Goal: Complete application form: Complete application form

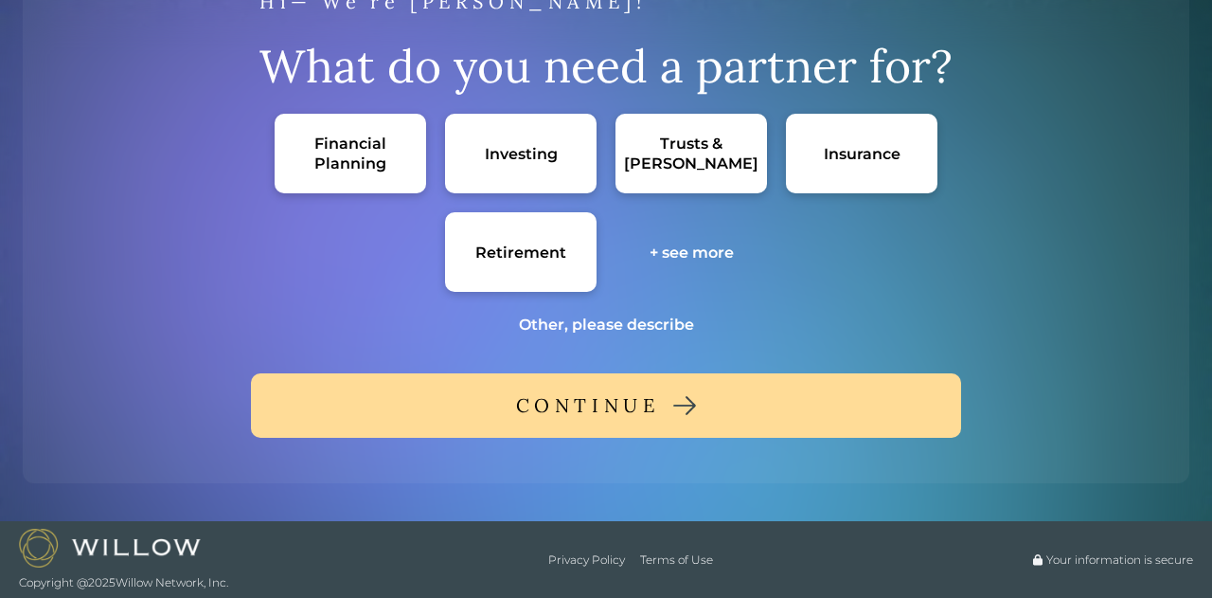
scroll to position [68, 0]
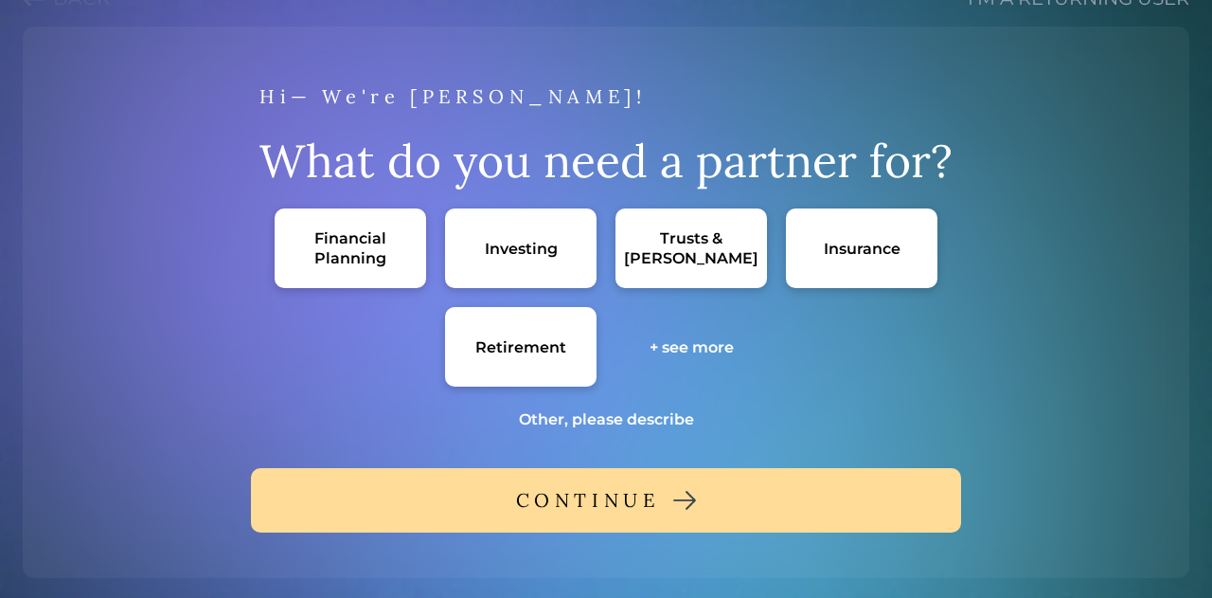
click at [279, 218] on div "Financial Planning" at bounding box center [351, 248] width 152 height 80
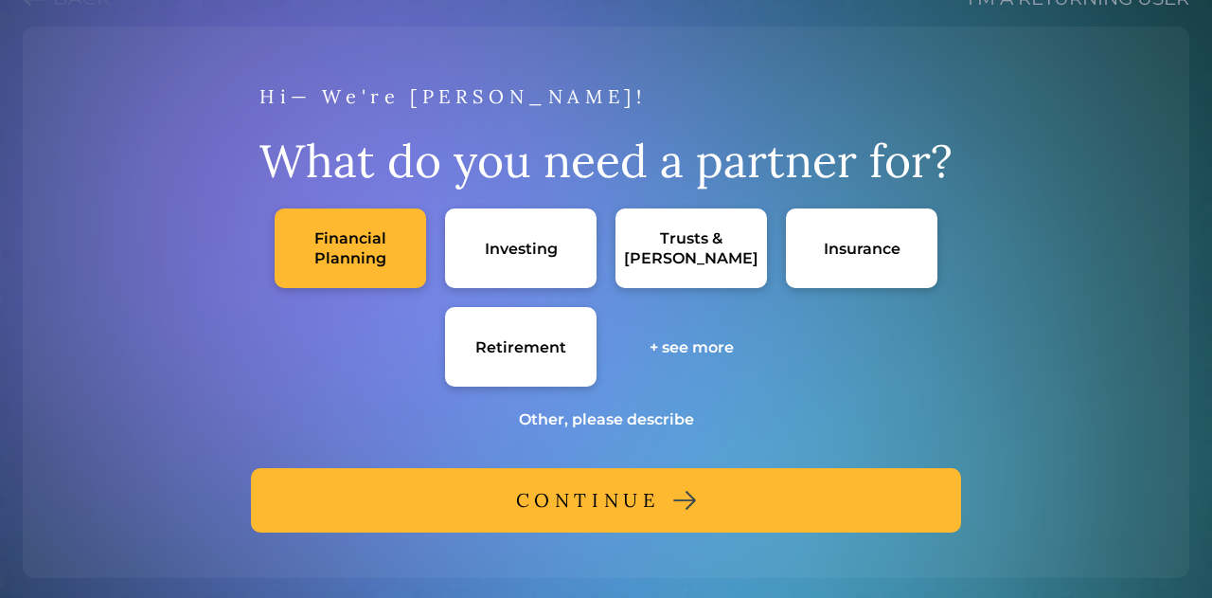
click at [676, 490] on button "CONTINUE" at bounding box center [606, 500] width 710 height 64
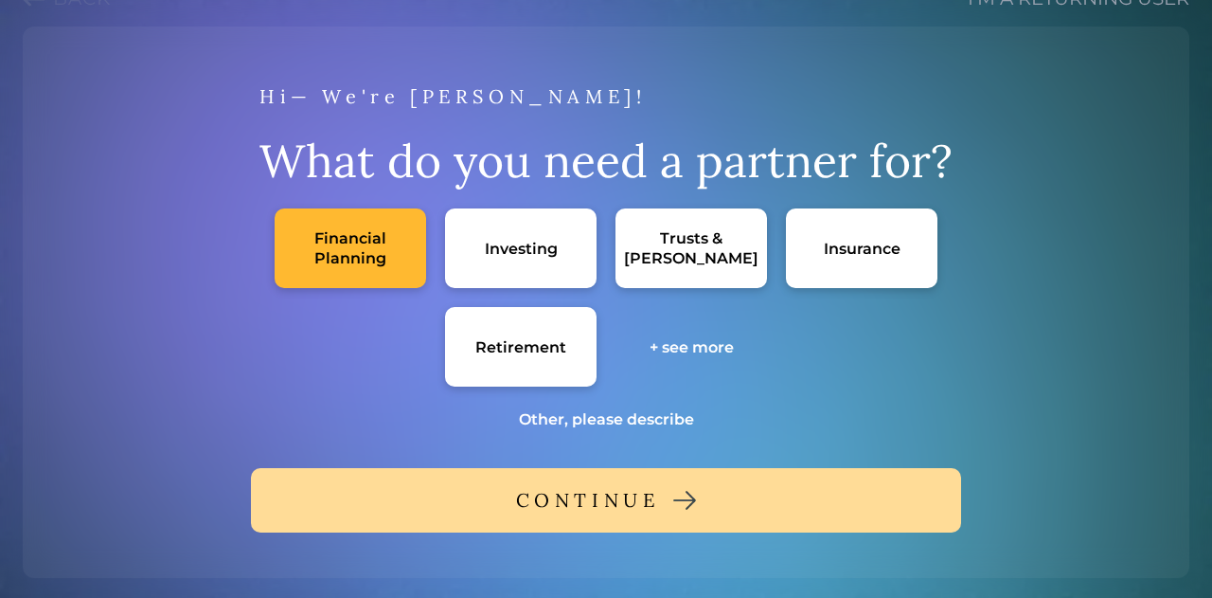
scroll to position [9, 0]
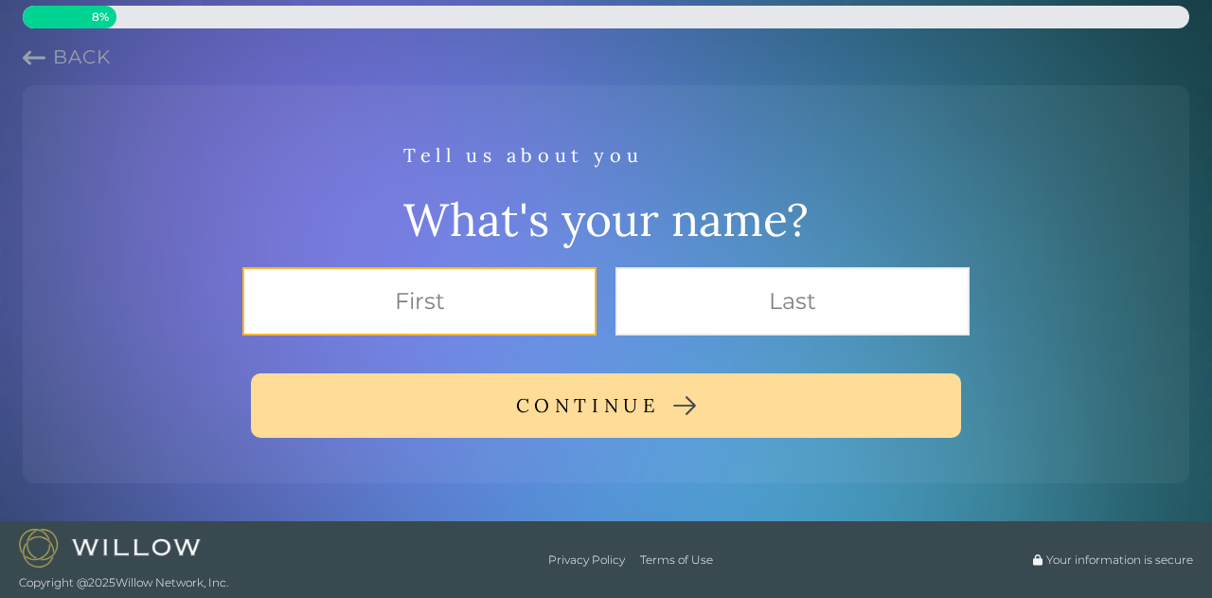
click at [452, 325] on input "text" at bounding box center [419, 301] width 354 height 68
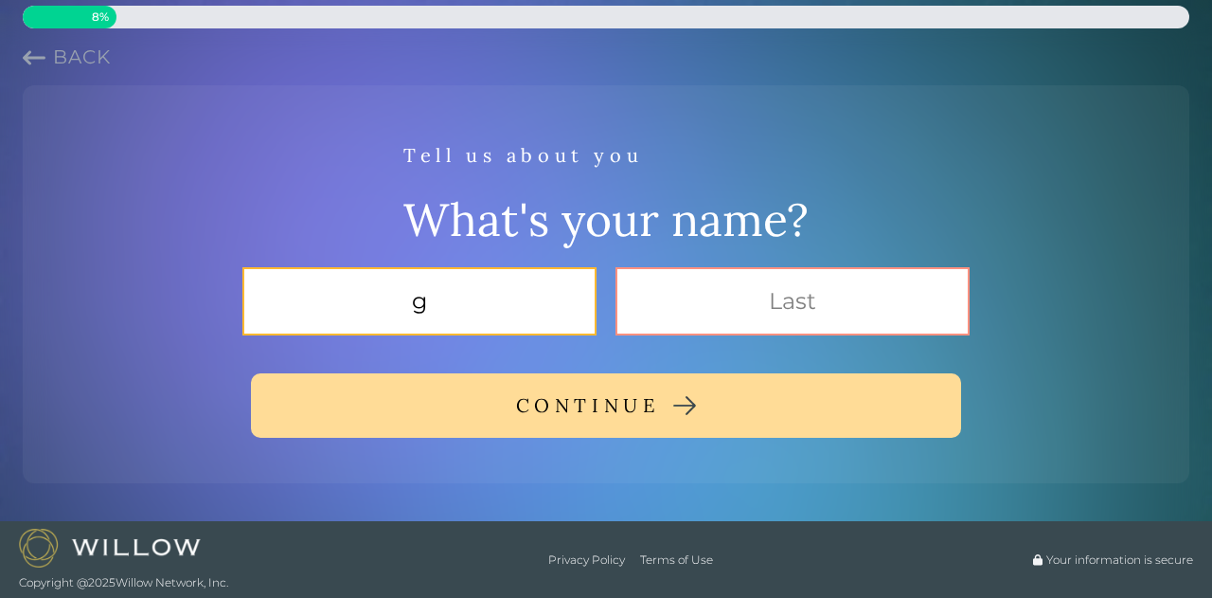
type input "g"
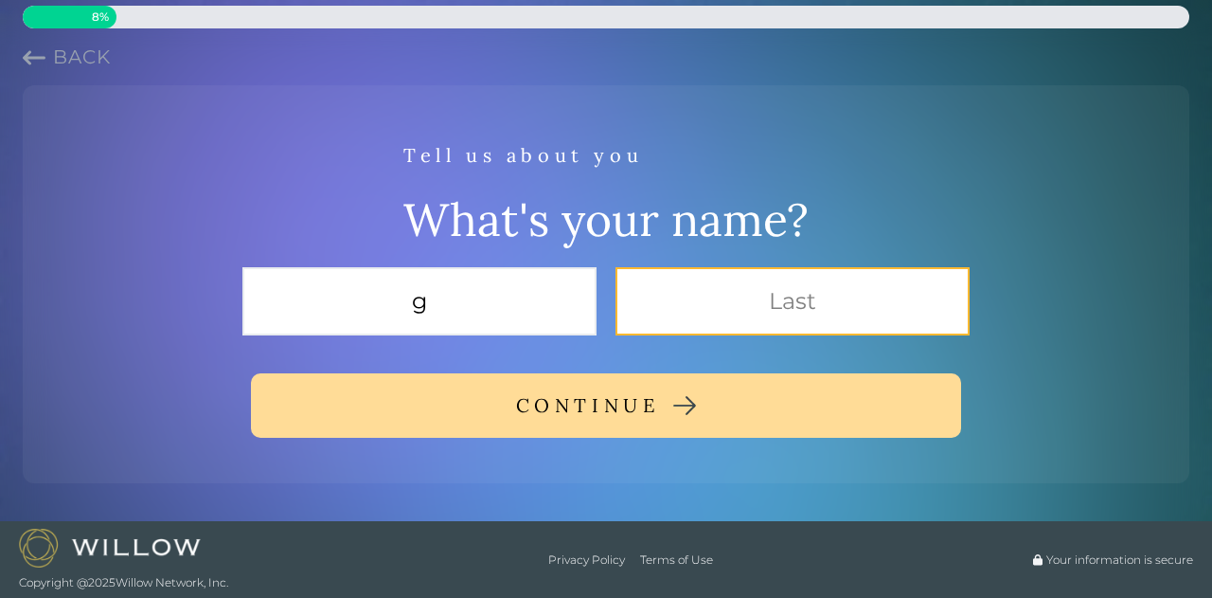
click at [804, 310] on input "text" at bounding box center [793, 301] width 354 height 68
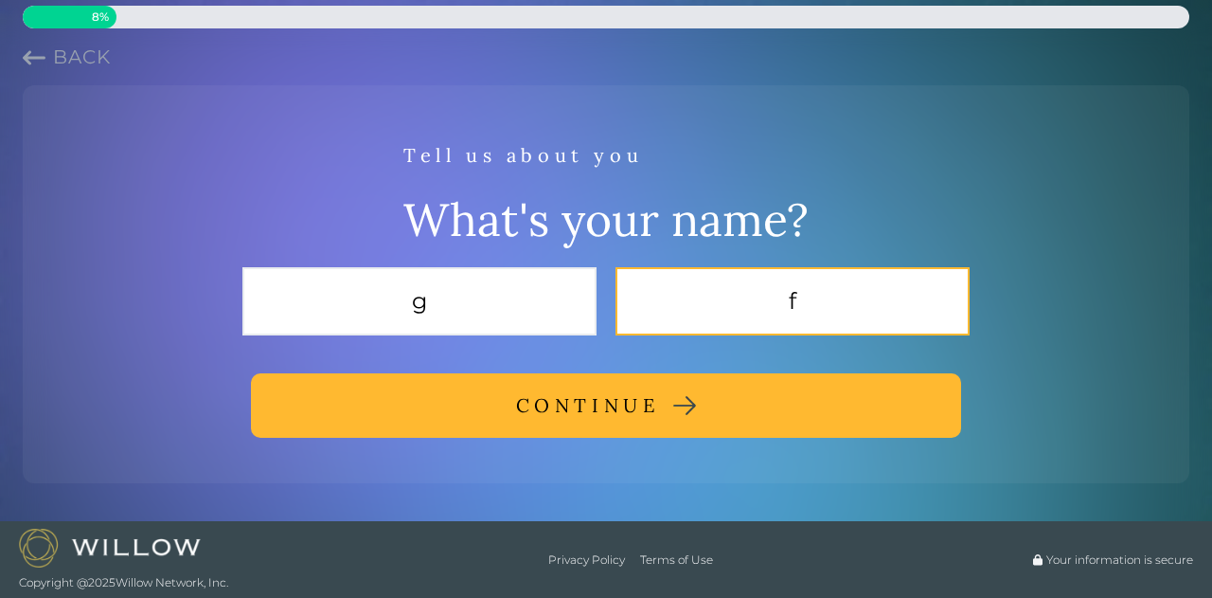
type input "f"
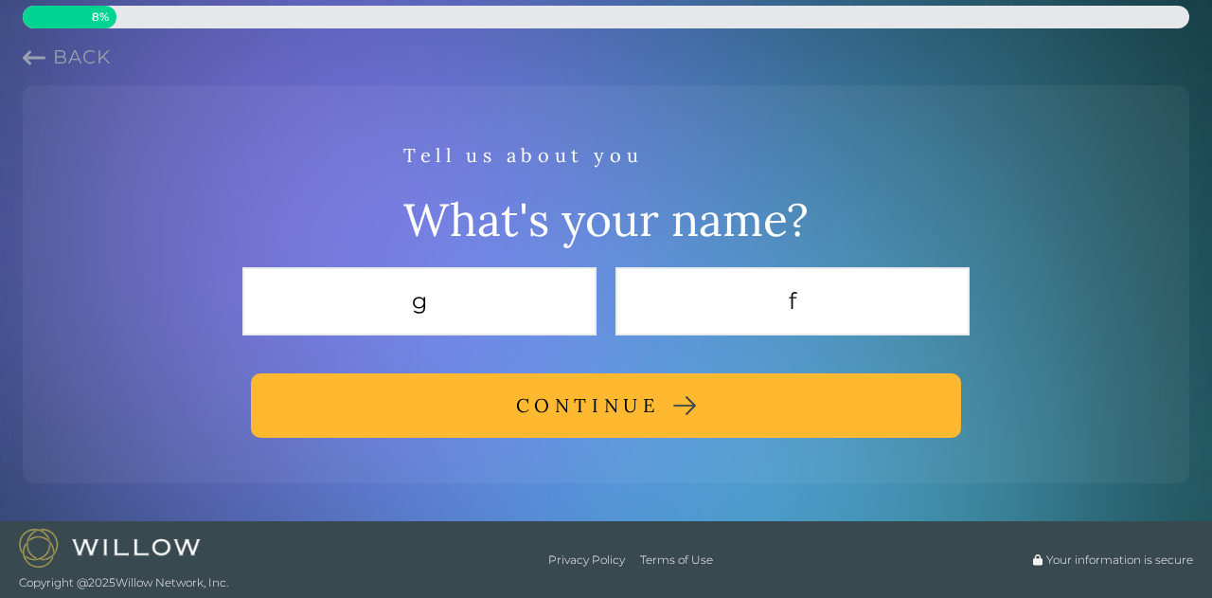
click at [675, 402] on img at bounding box center [684, 405] width 23 height 19
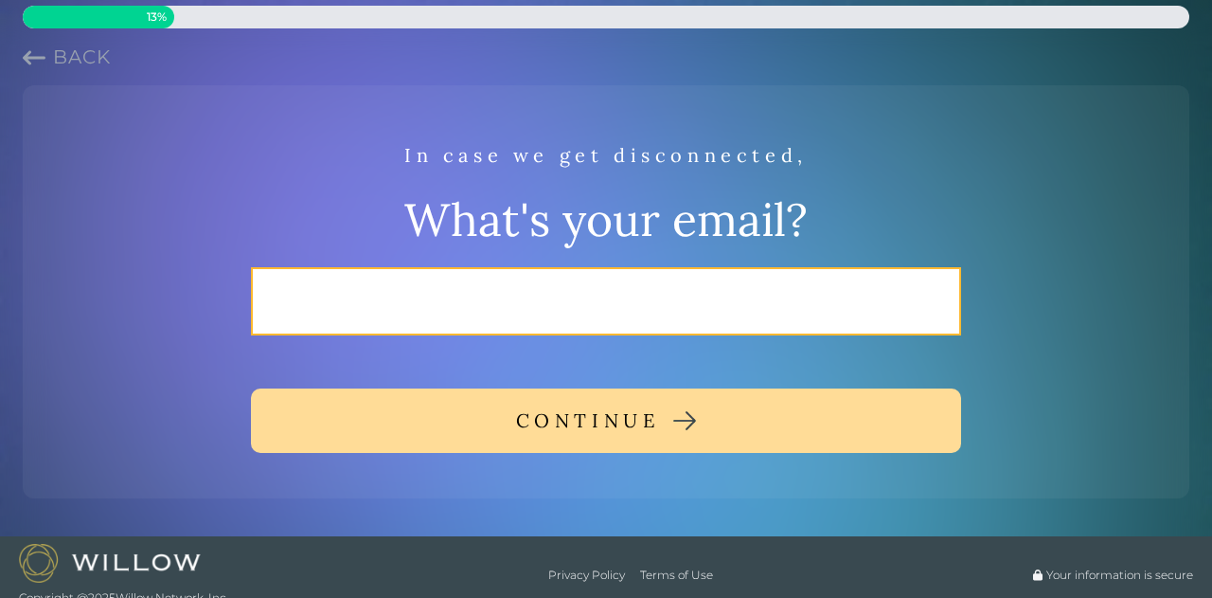
click at [727, 290] on input "email" at bounding box center [606, 301] width 710 height 68
type input "[PERSON_NAME][EMAIL_ADDRESS][PERSON_NAME][DOMAIN_NAME]"
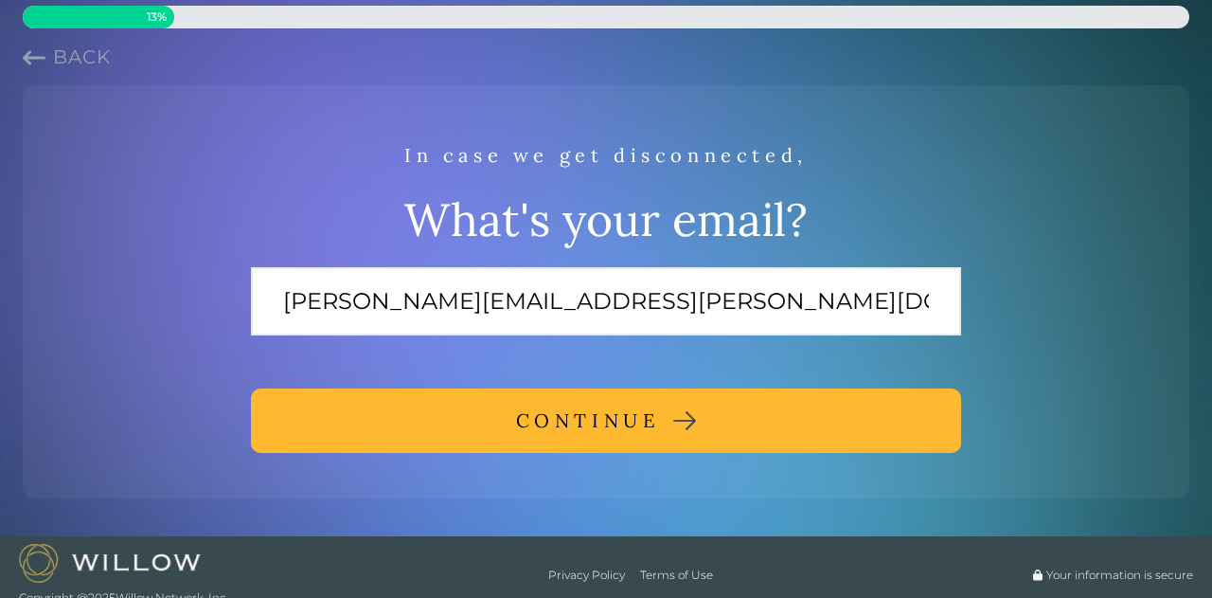
click at [635, 427] on div "CONTINUE" at bounding box center [588, 421] width 144 height 34
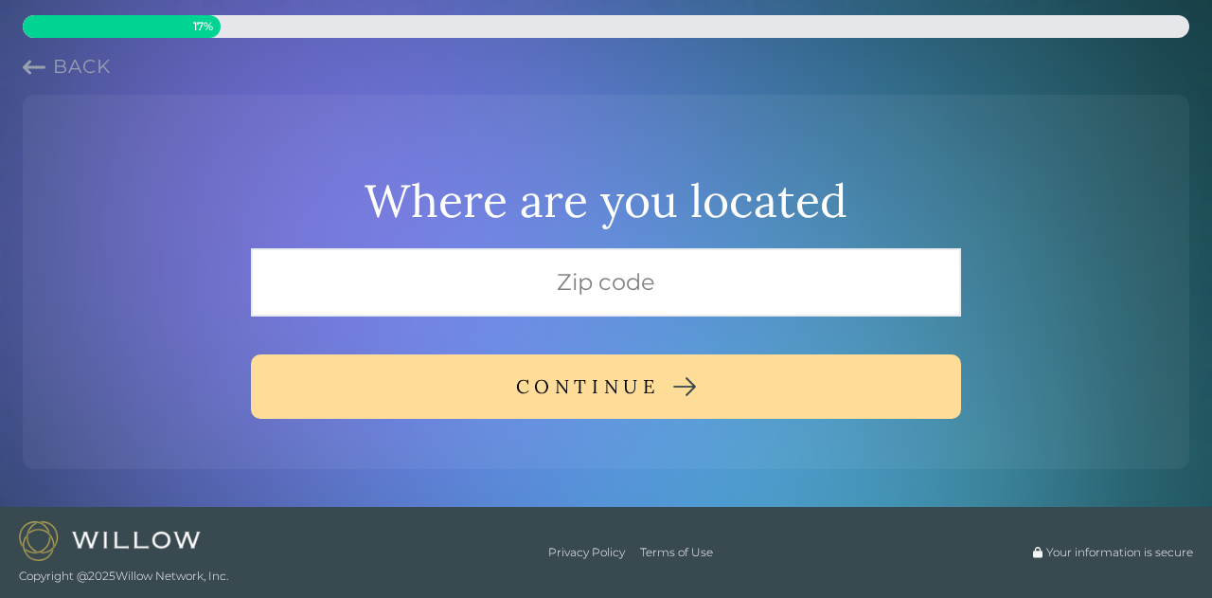
scroll to position [0, 0]
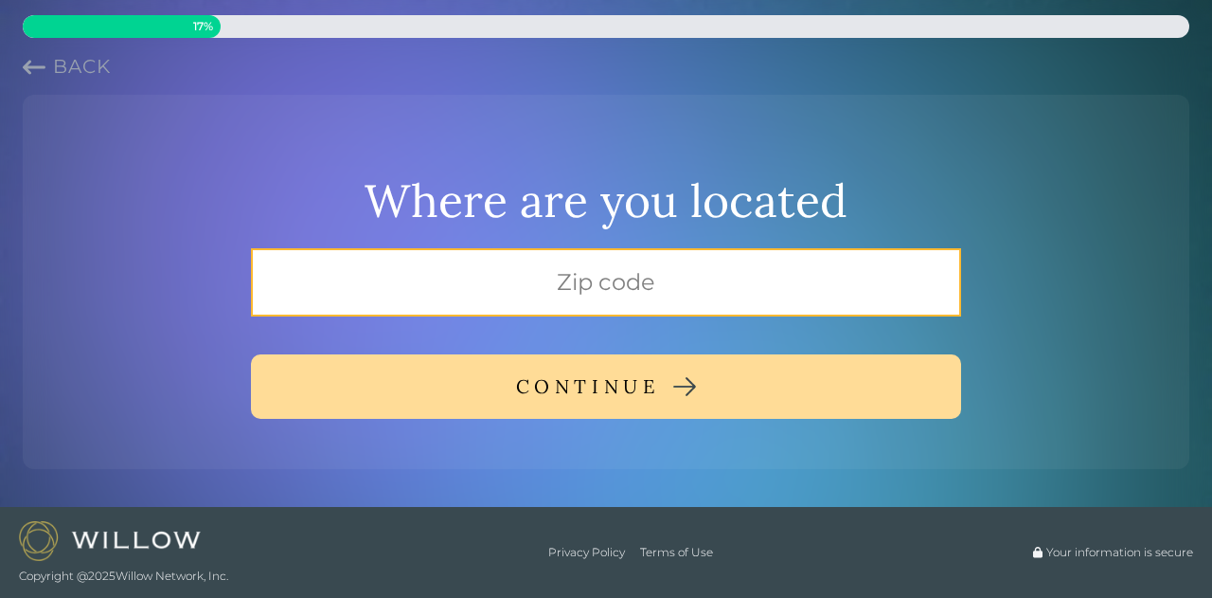
click at [625, 285] on input "text" at bounding box center [606, 282] width 710 height 68
click at [570, 300] on input "text" at bounding box center [606, 282] width 710 height 68
type input "22310"
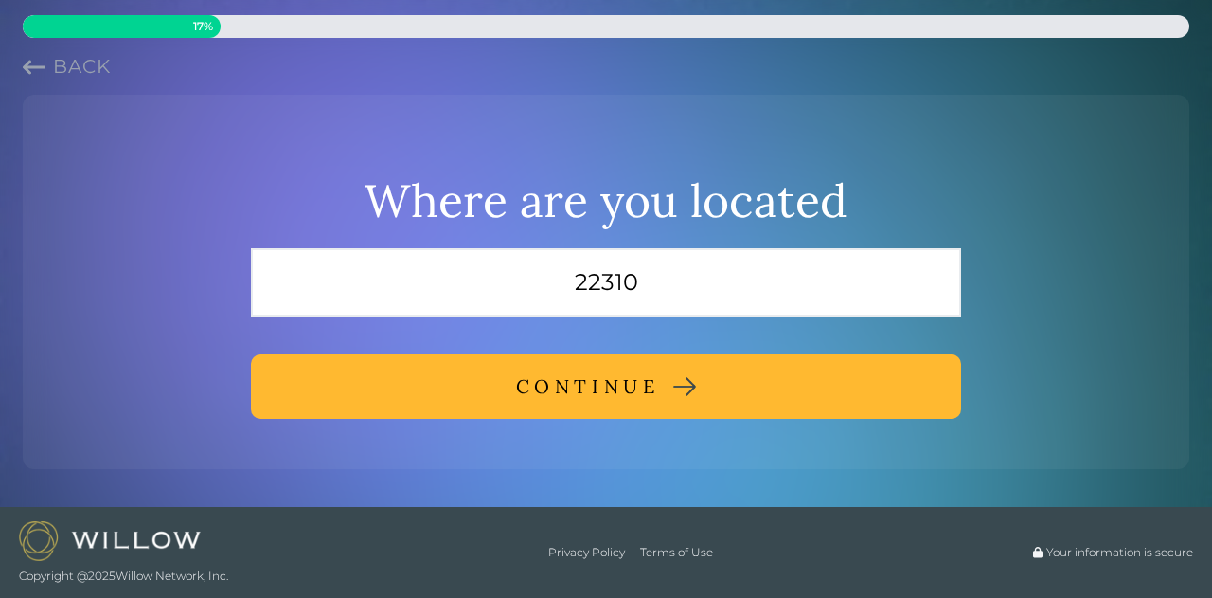
click at [510, 396] on button "CONTINUE" at bounding box center [606, 386] width 710 height 64
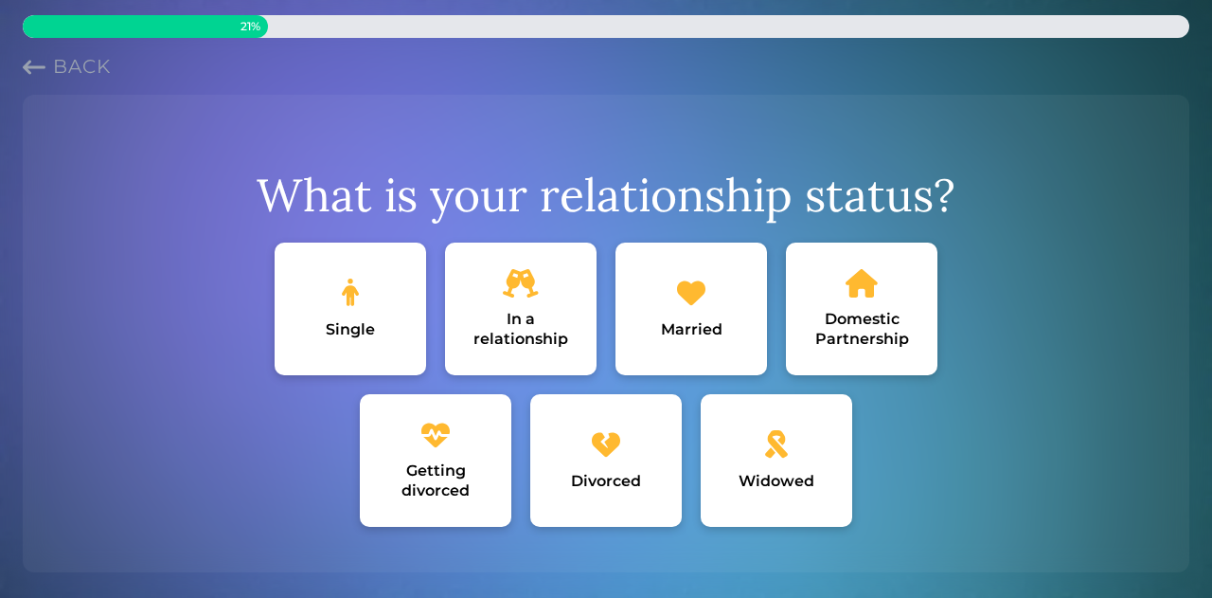
scroll to position [89, 0]
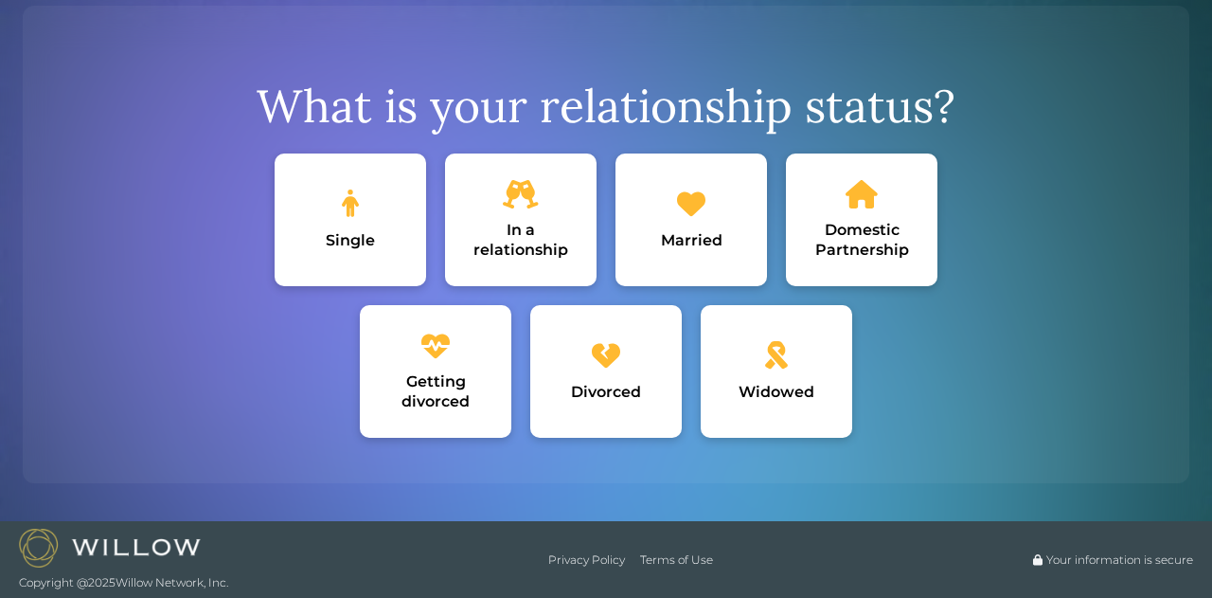
click at [722, 208] on div "Married" at bounding box center [692, 219] width 152 height 133
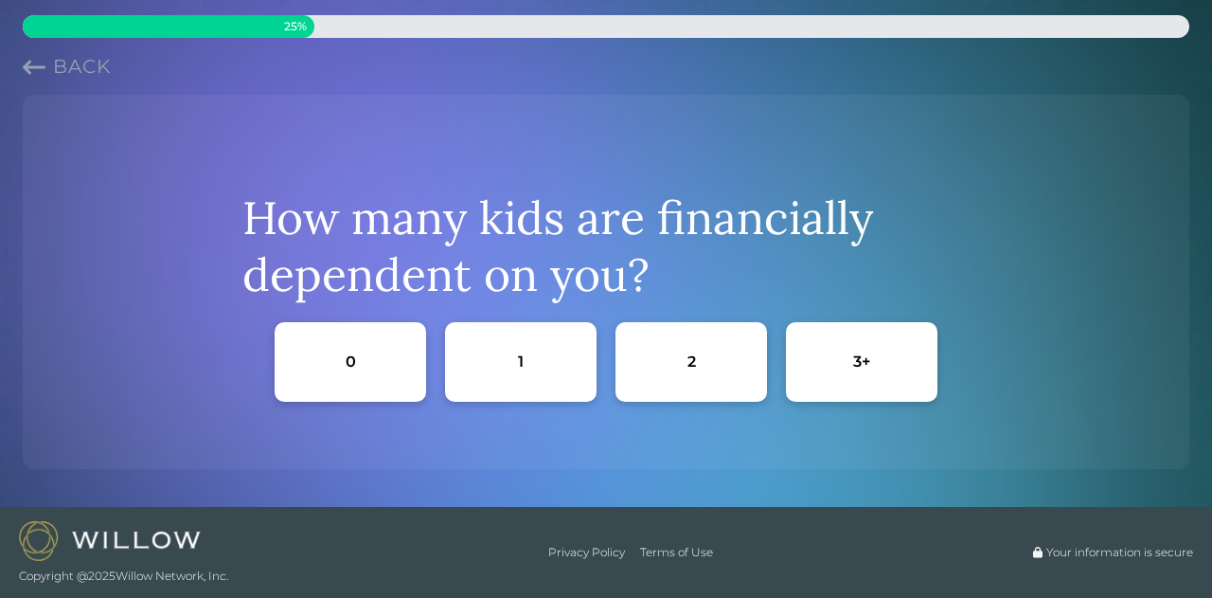
scroll to position [0, 0]
click at [400, 356] on div "0" at bounding box center [351, 362] width 152 height 80
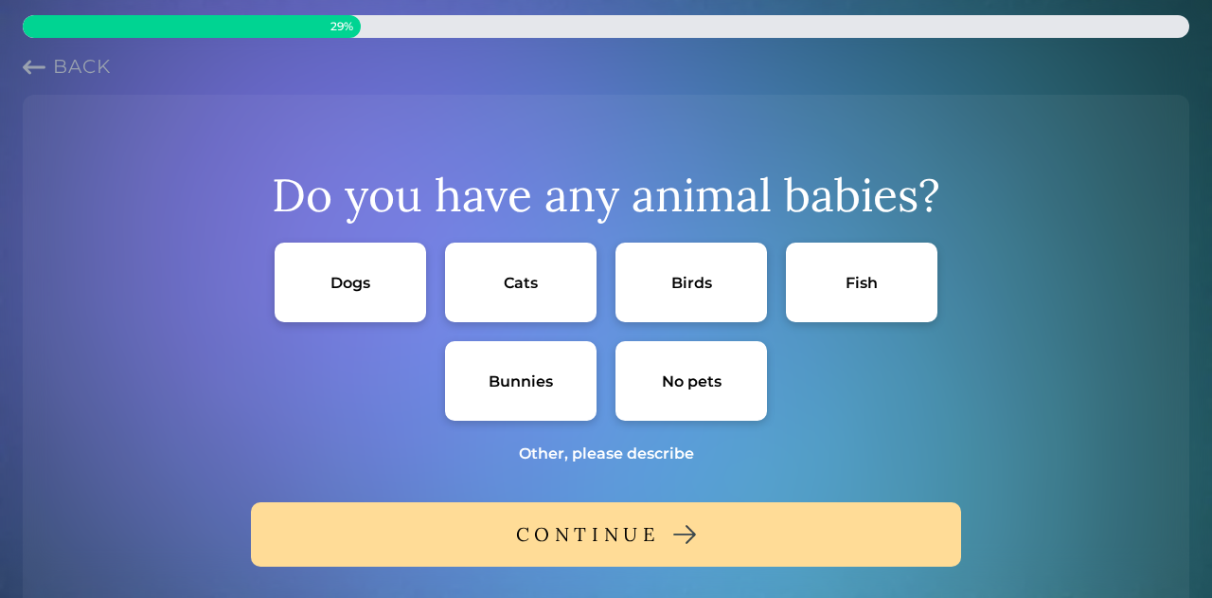
scroll to position [95, 0]
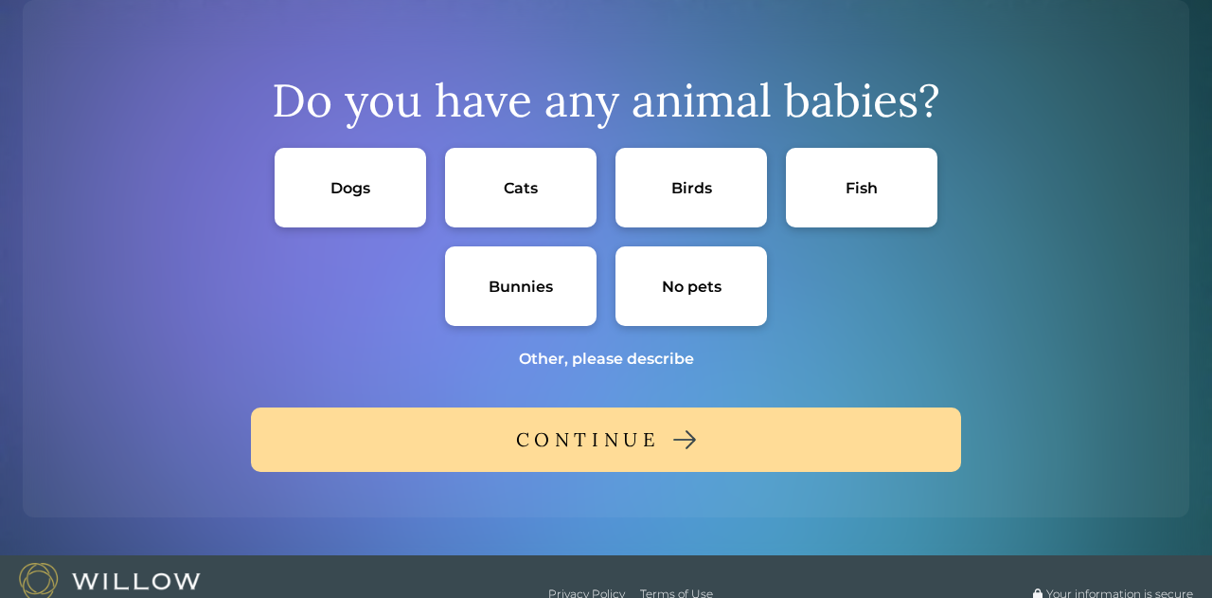
click at [705, 290] on div "No pets" at bounding box center [692, 287] width 60 height 20
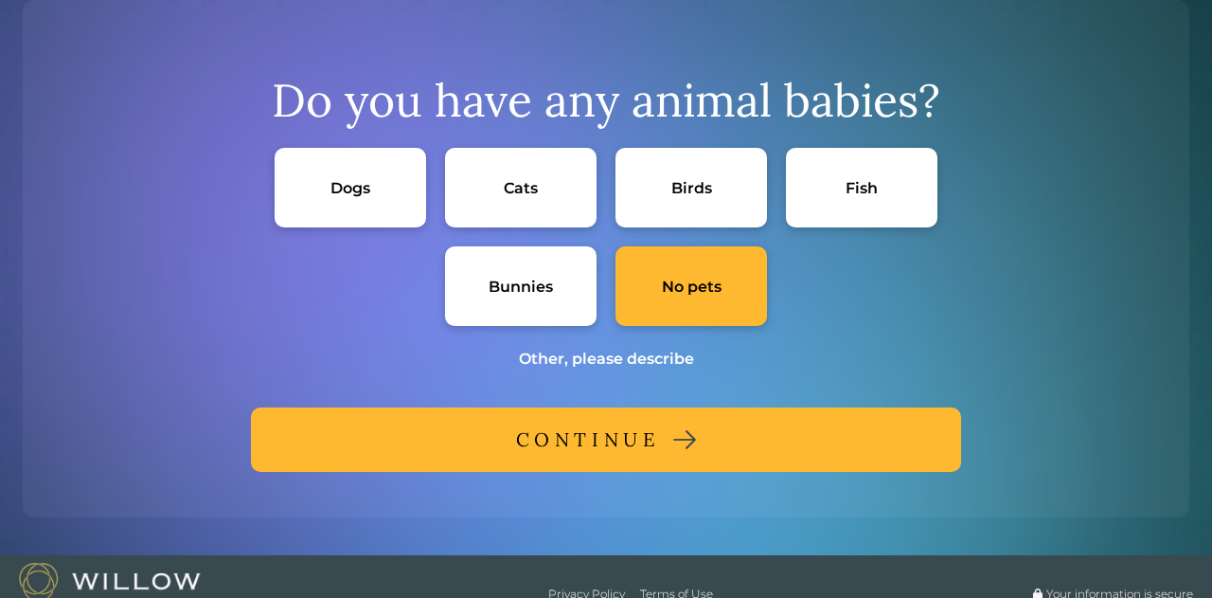
click at [688, 437] on img at bounding box center [684, 439] width 23 height 19
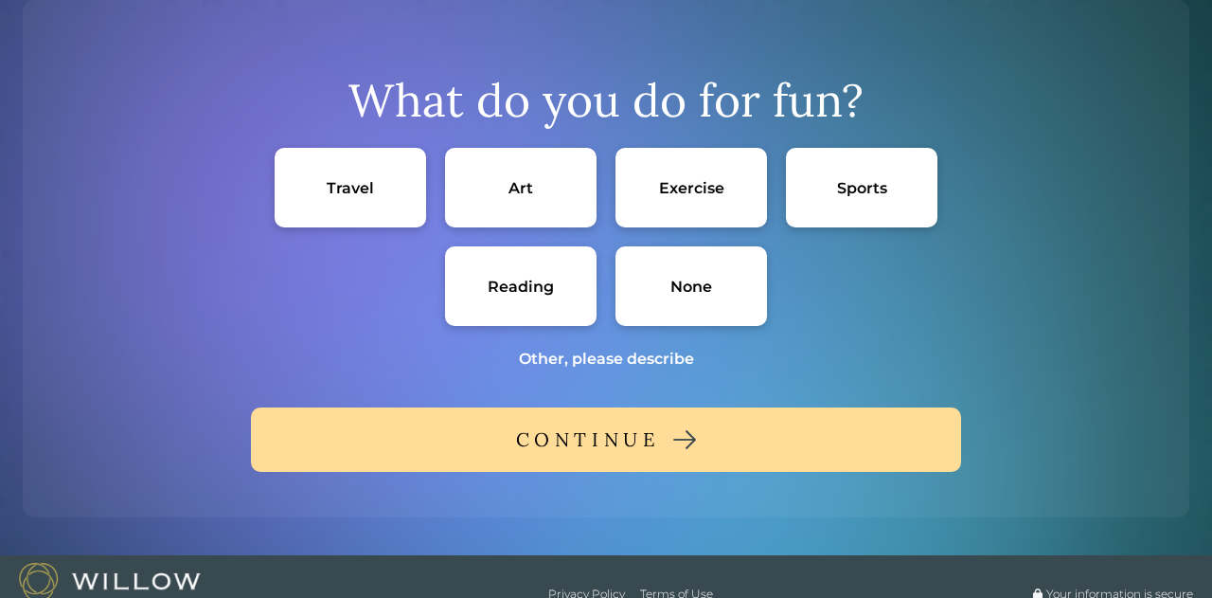
click at [313, 190] on div "Travel" at bounding box center [351, 188] width 152 height 80
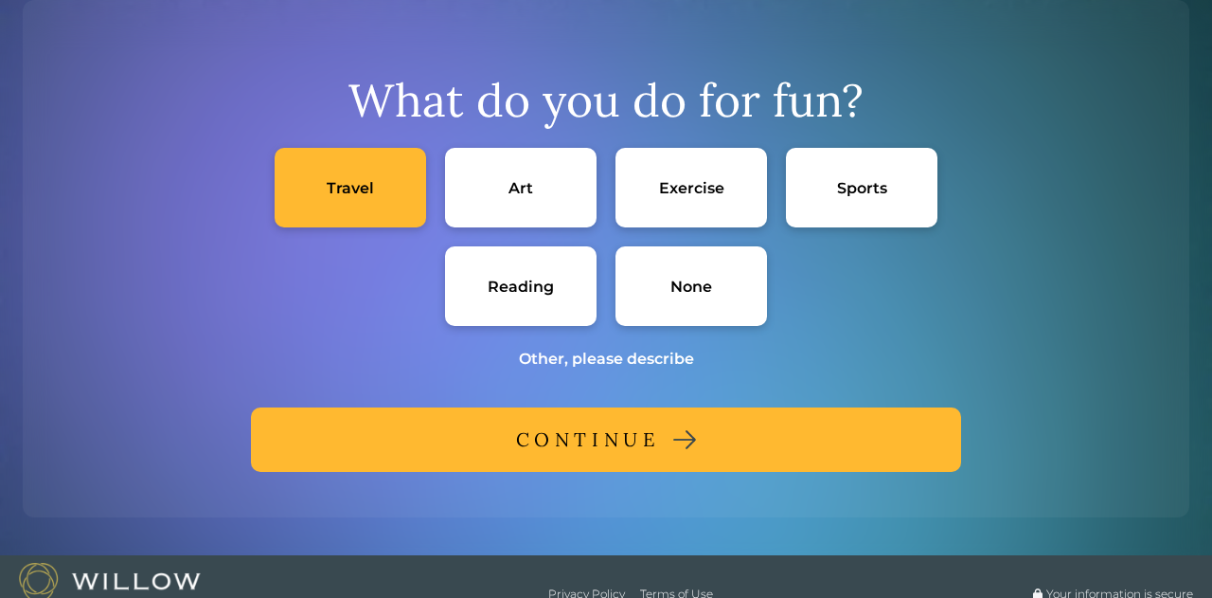
click at [913, 178] on div "Sports" at bounding box center [862, 188] width 152 height 80
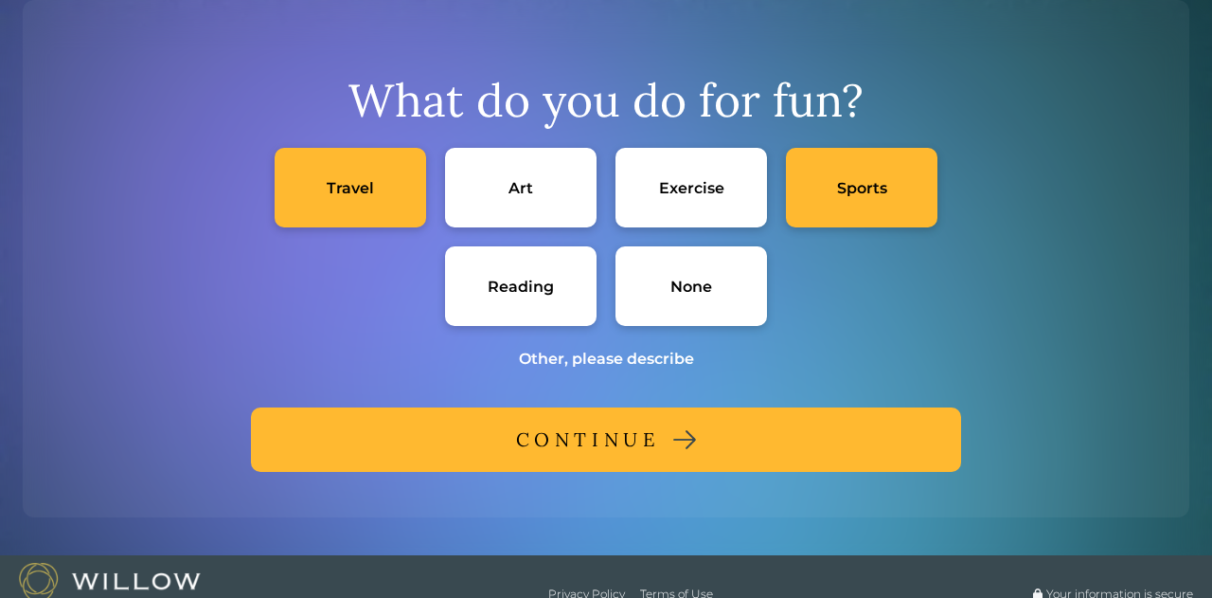
click at [913, 178] on div "Sports" at bounding box center [862, 188] width 152 height 80
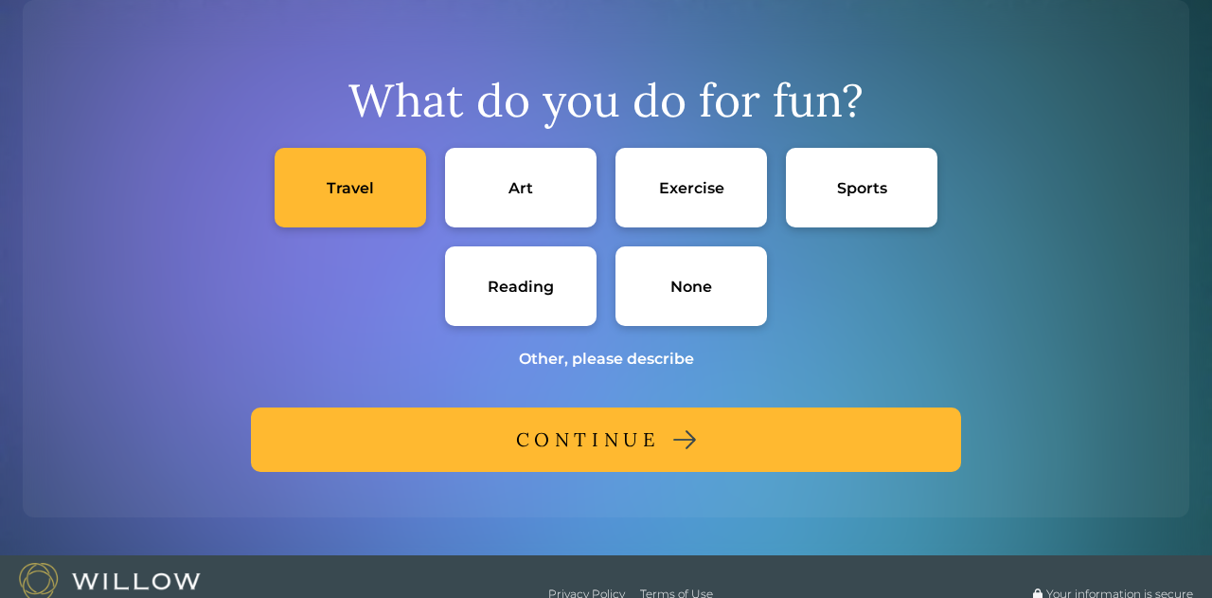
click at [653, 454] on button "CONTINUE" at bounding box center [606, 439] width 710 height 64
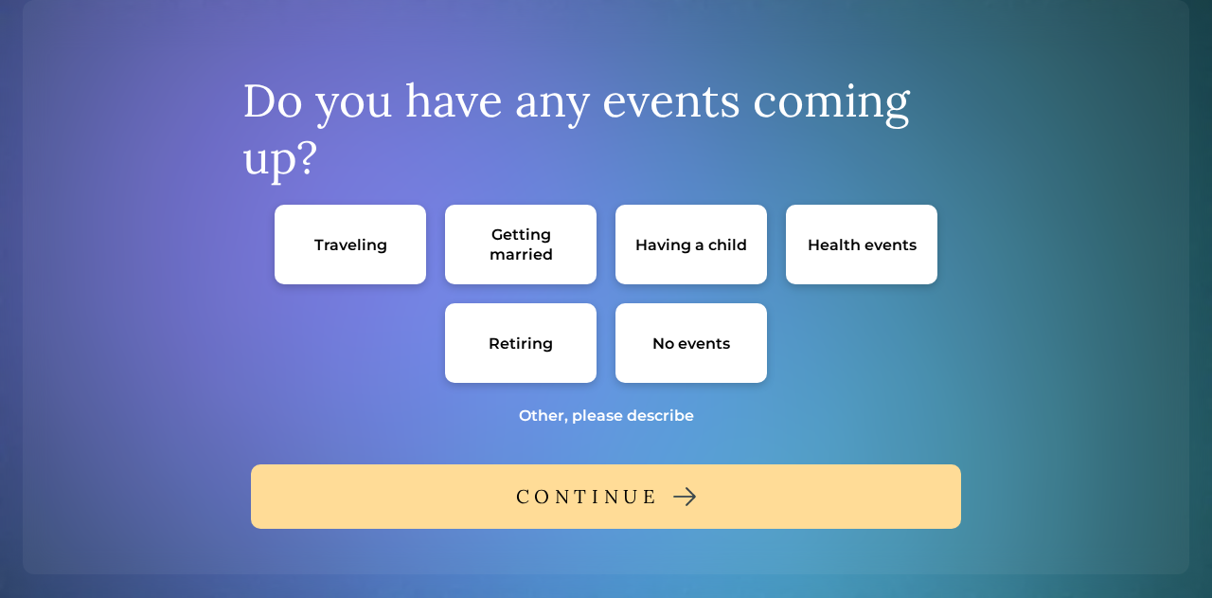
click at [691, 341] on div "No events" at bounding box center [692, 343] width 78 height 20
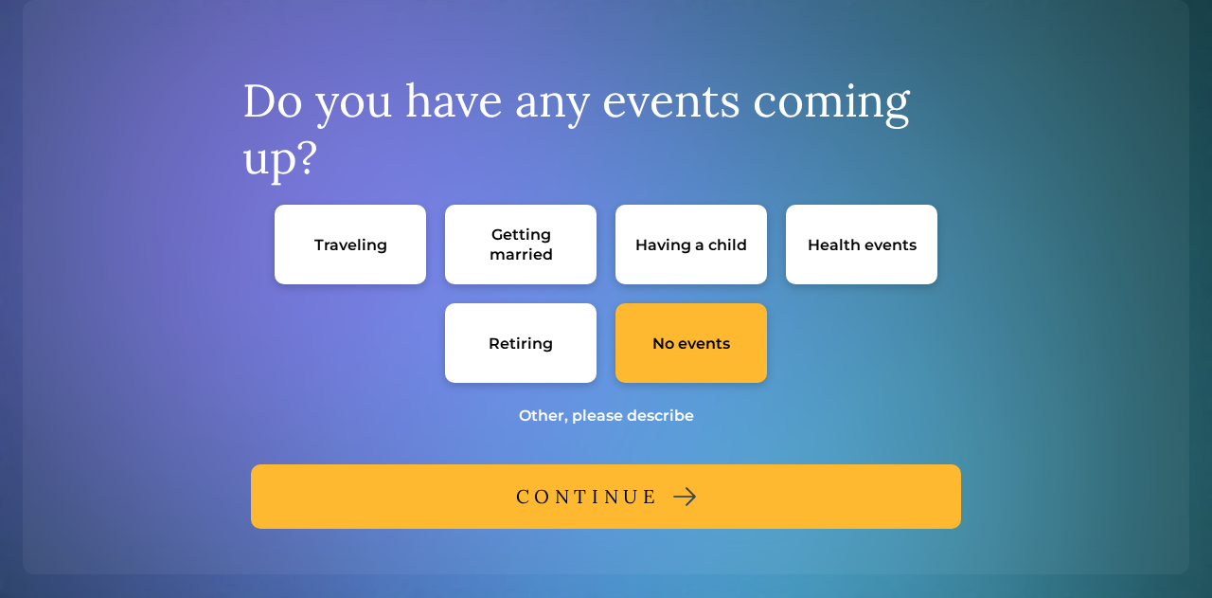
click at [688, 489] on img at bounding box center [684, 496] width 23 height 19
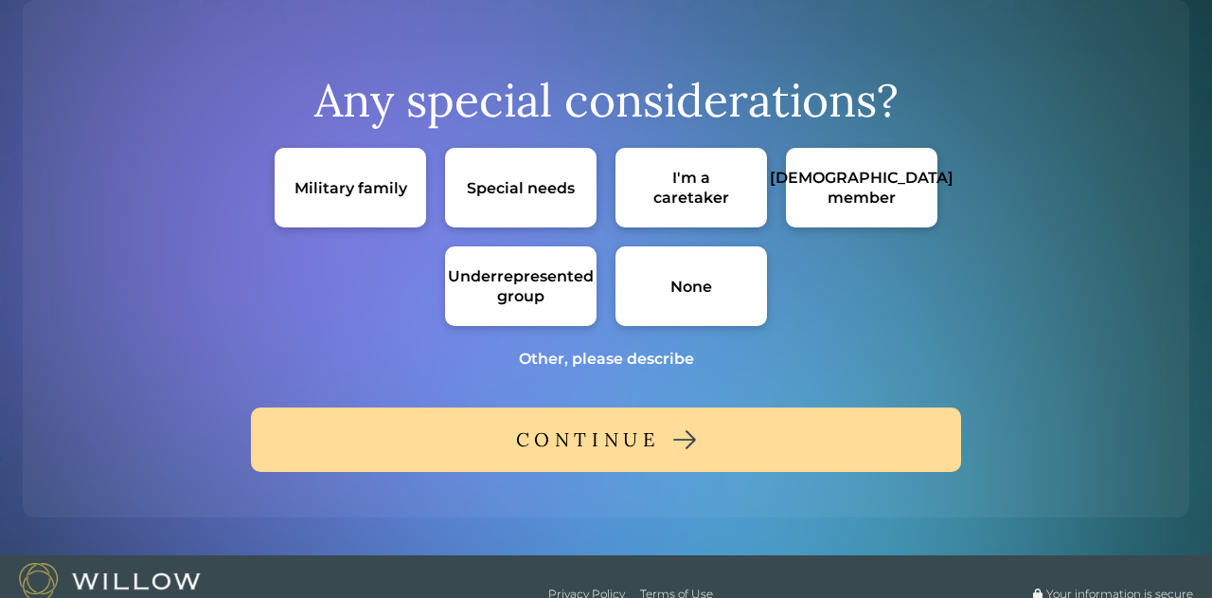
click at [661, 280] on div "None" at bounding box center [692, 286] width 152 height 80
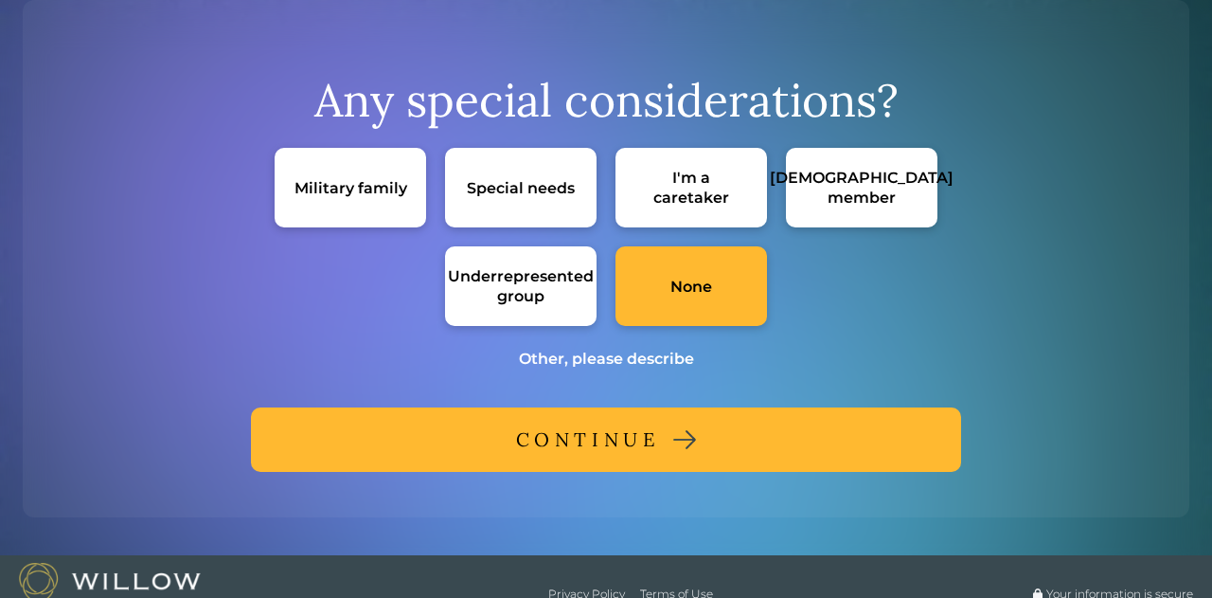
click at [673, 436] on img at bounding box center [684, 439] width 23 height 19
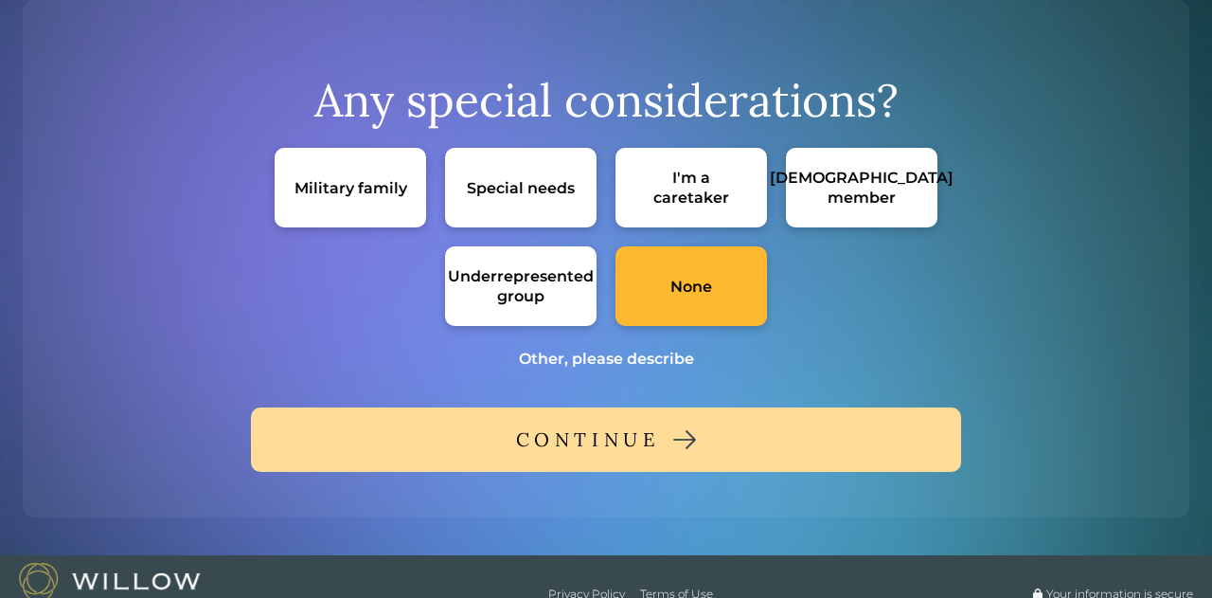
scroll to position [0, 0]
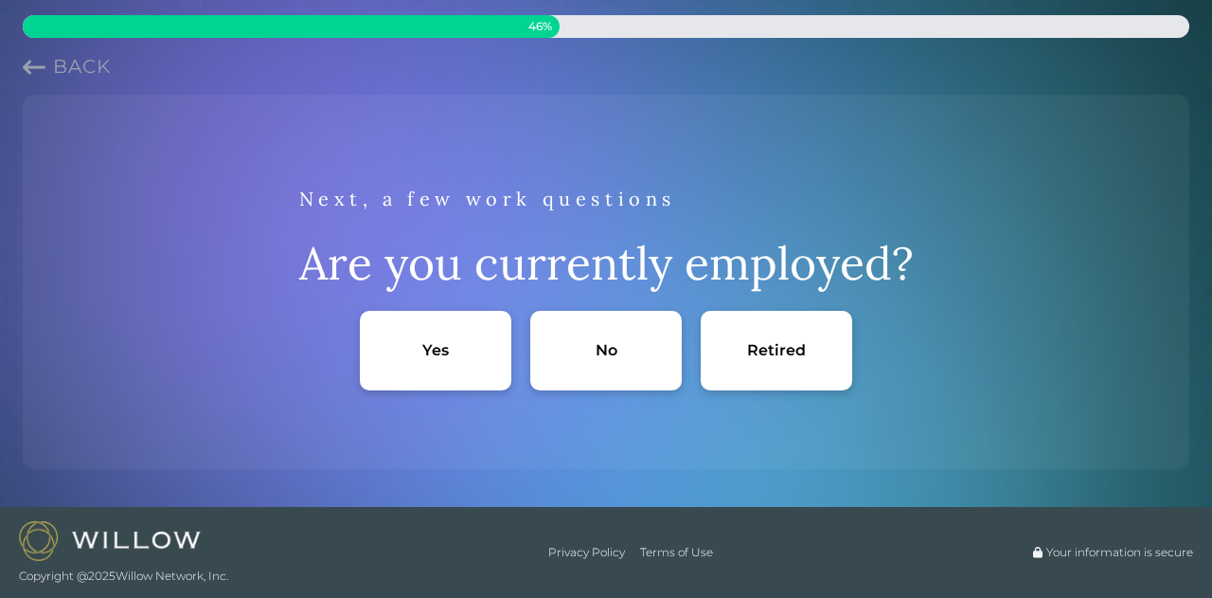
click at [394, 365] on div "Yes" at bounding box center [436, 351] width 152 height 80
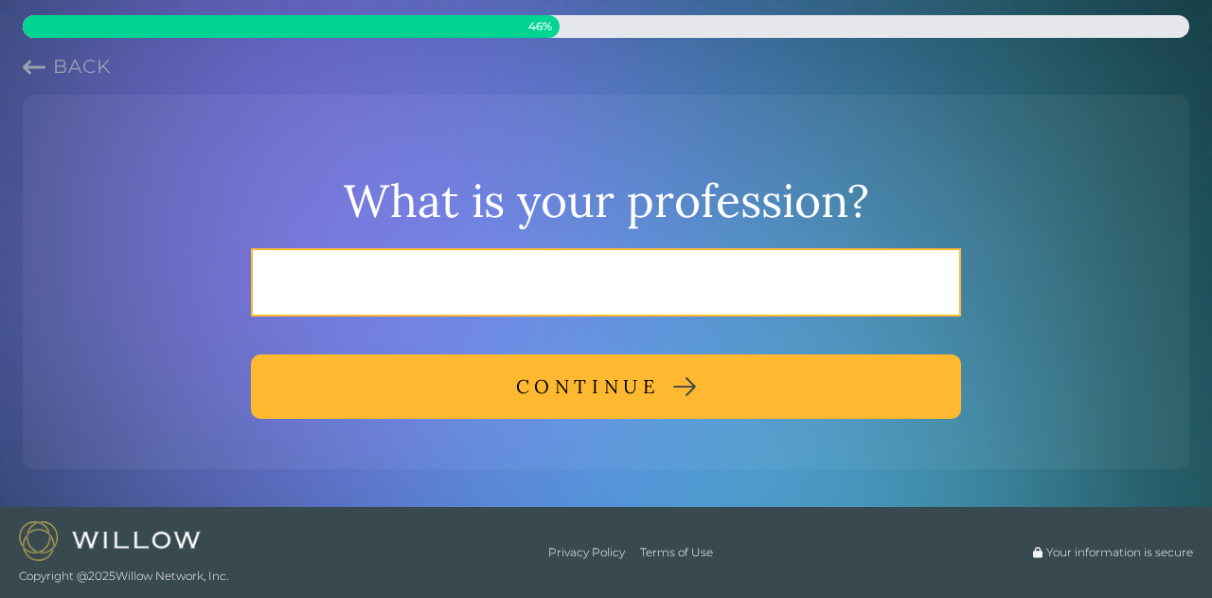
click at [423, 305] on input "text" at bounding box center [606, 282] width 710 height 68
type input "pilot"
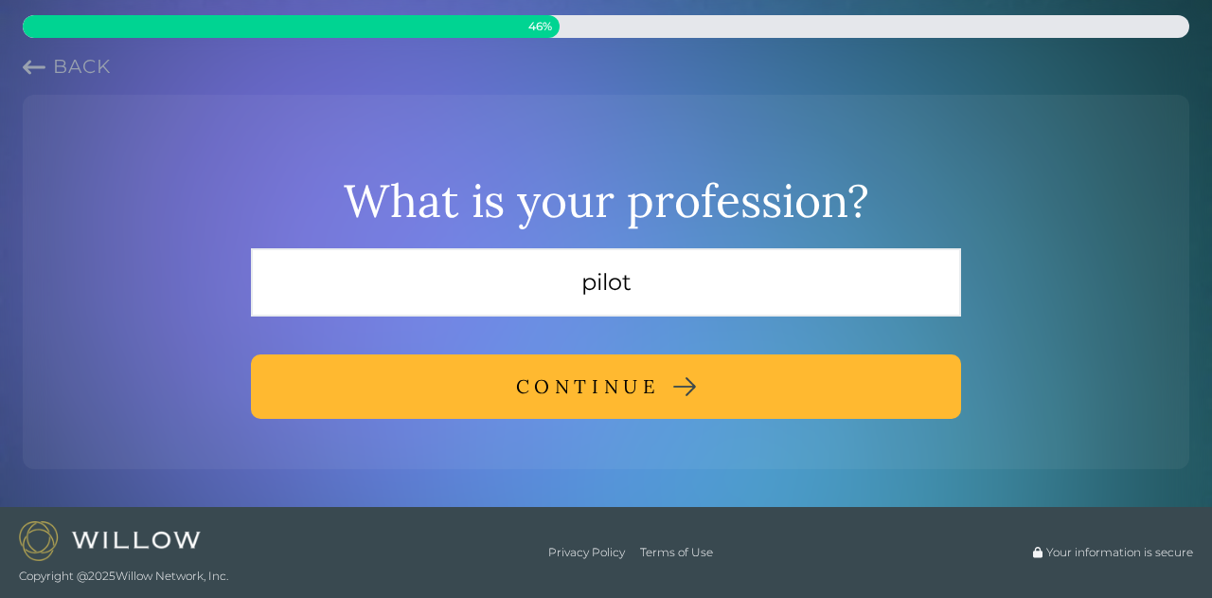
click at [554, 383] on div "CONTINUE" at bounding box center [588, 386] width 144 height 34
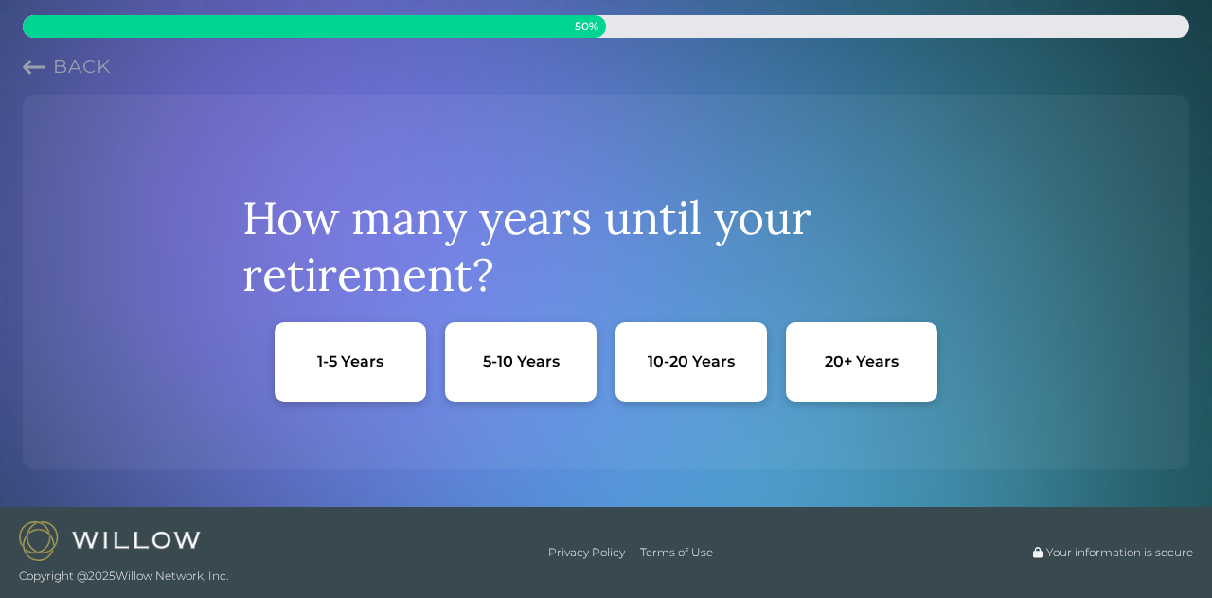
click at [900, 357] on div "20+ Years" at bounding box center [862, 362] width 152 height 80
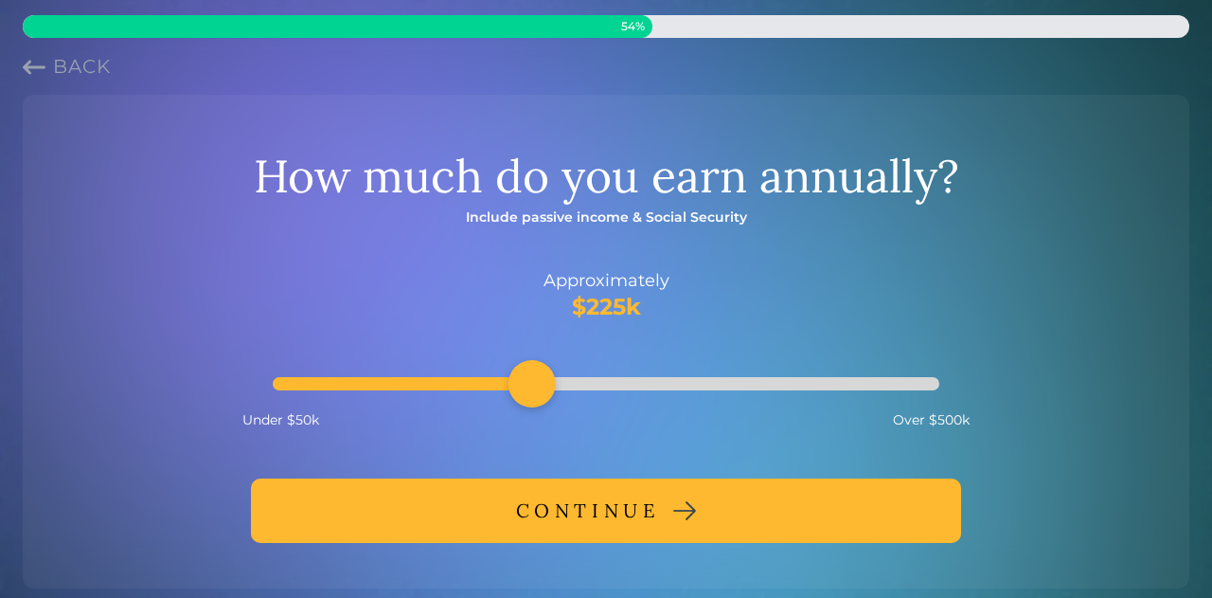
drag, startPoint x: 421, startPoint y: 382, endPoint x: 525, endPoint y: 382, distance: 104.2
click at [525, 382] on div "Accessibility label" at bounding box center [532, 383] width 47 height 47
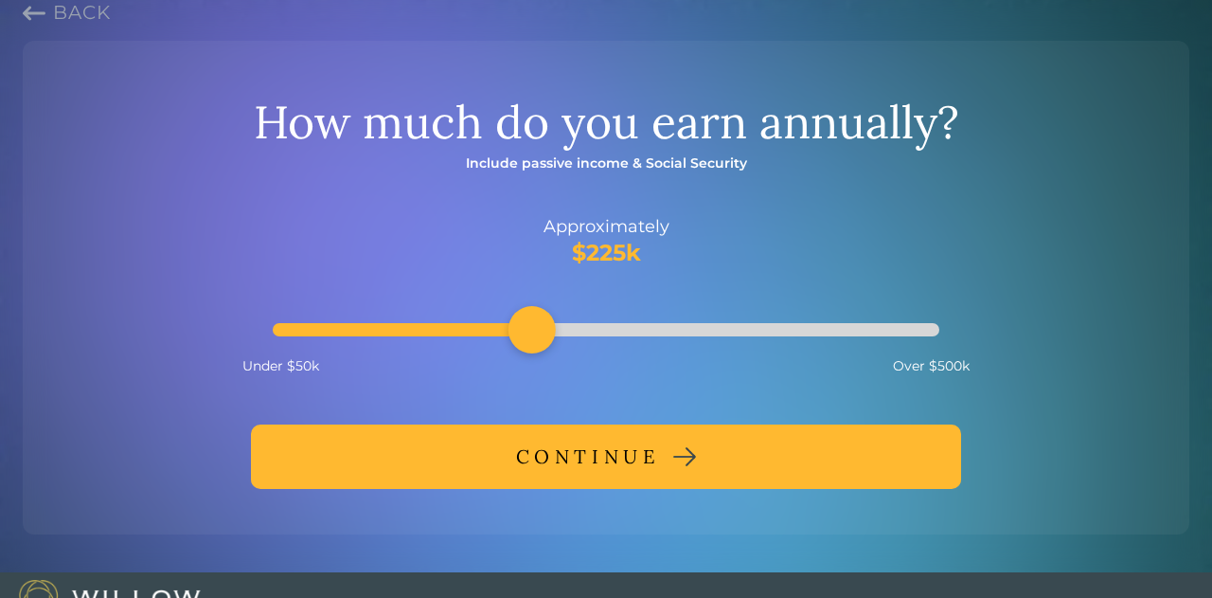
scroll to position [95, 0]
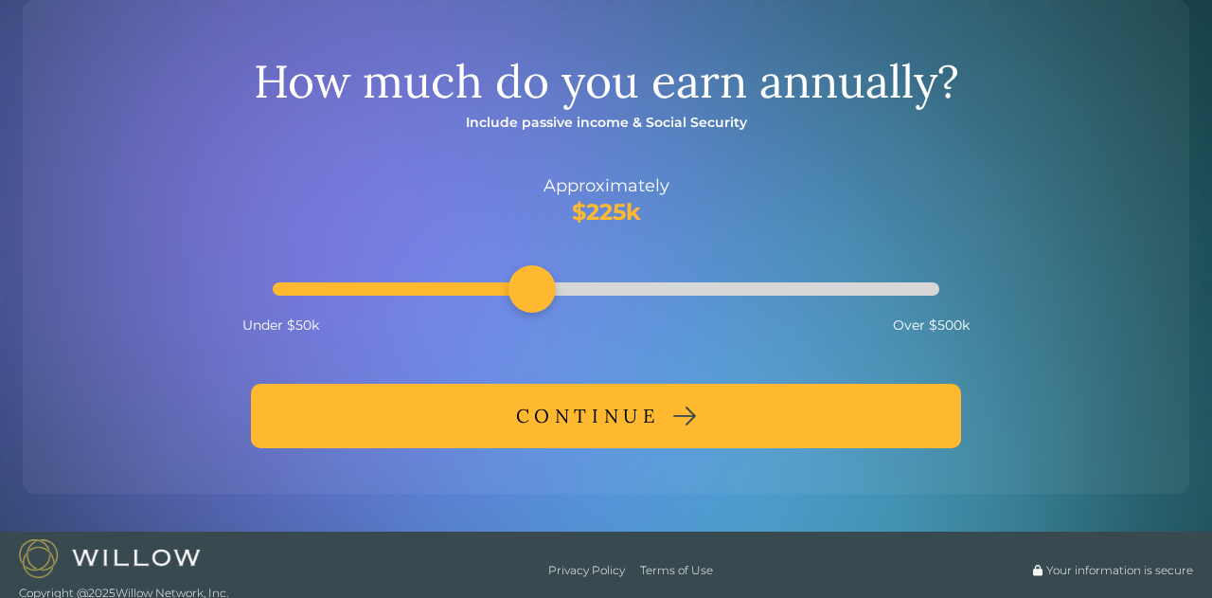
click at [601, 415] on div "CONTINUE" at bounding box center [588, 416] width 144 height 34
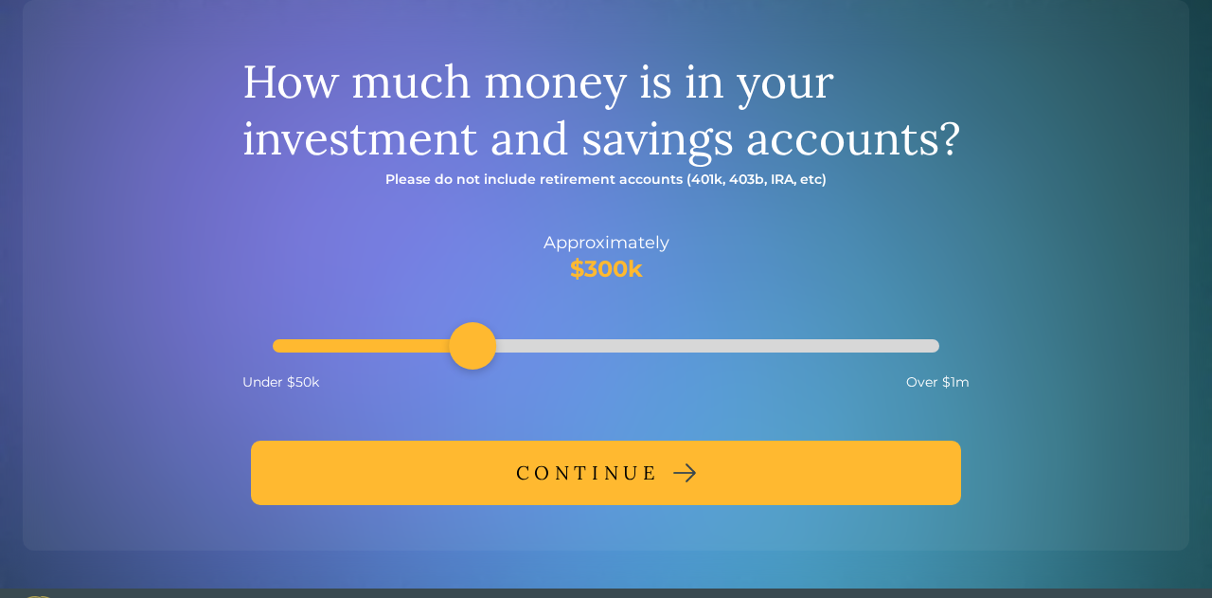
drag, startPoint x: 332, startPoint y: 344, endPoint x: 455, endPoint y: 353, distance: 123.5
click at [455, 353] on div "Accessibility label" at bounding box center [472, 345] width 47 height 47
click at [599, 463] on div "CONTINUE" at bounding box center [588, 473] width 144 height 34
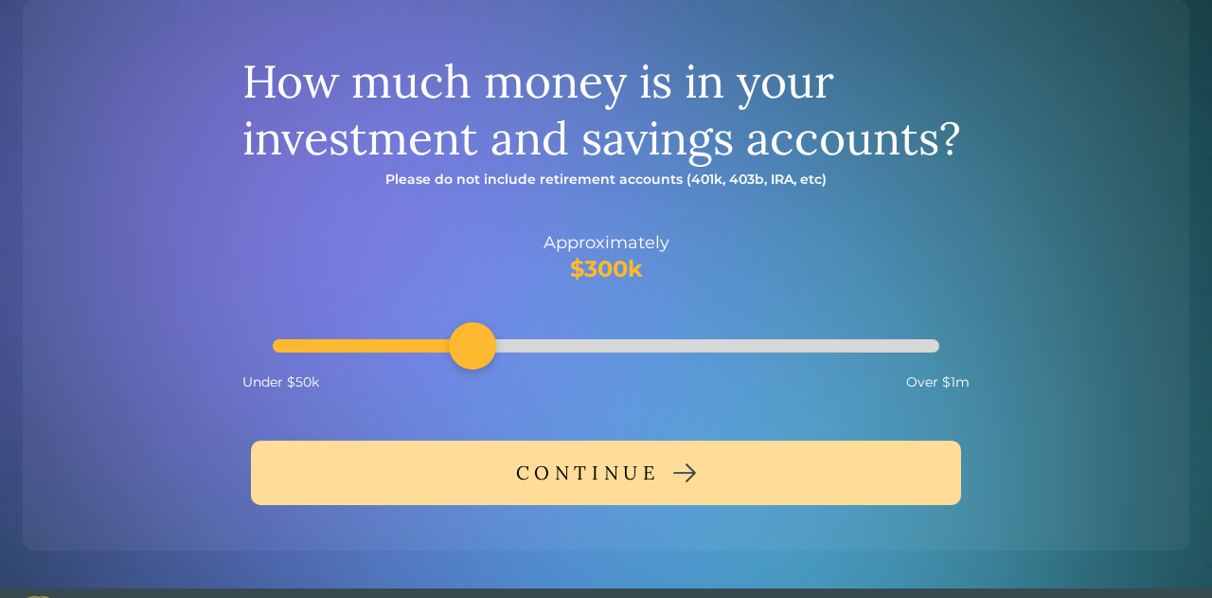
scroll to position [0, 0]
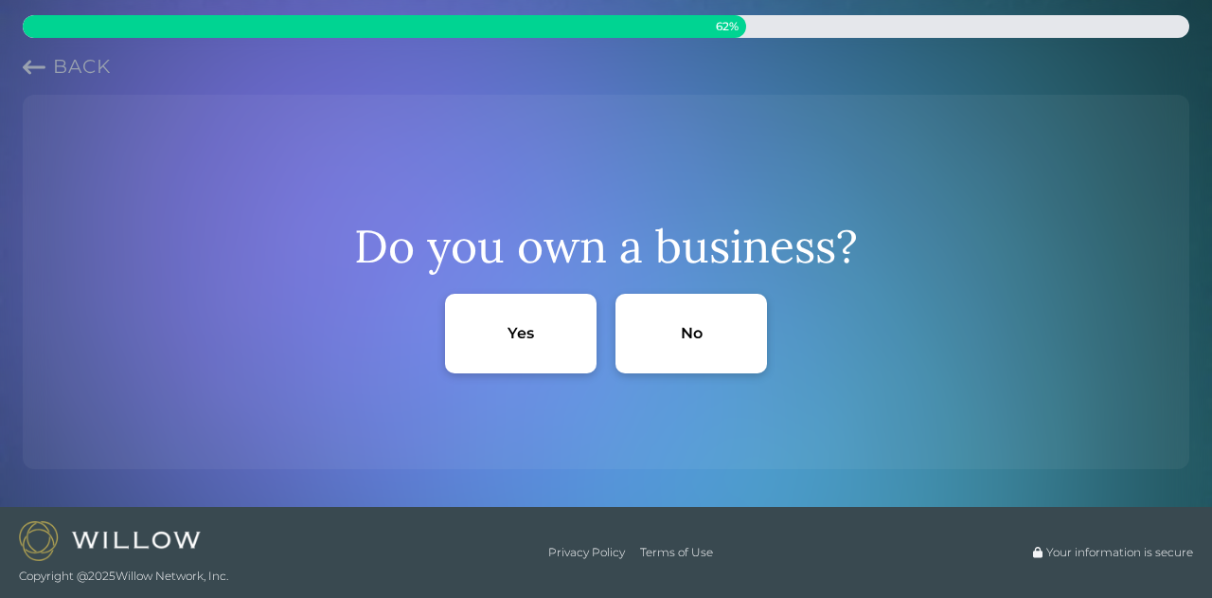
click at [671, 340] on div "No" at bounding box center [692, 334] width 152 height 80
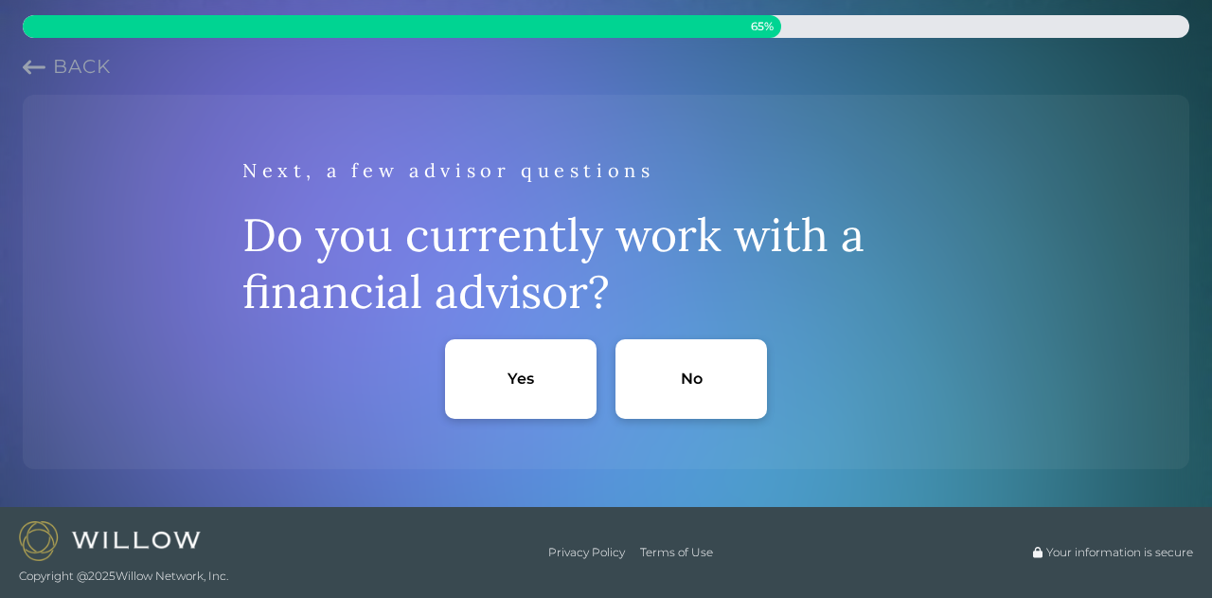
click at [631, 396] on div "No" at bounding box center [692, 379] width 152 height 80
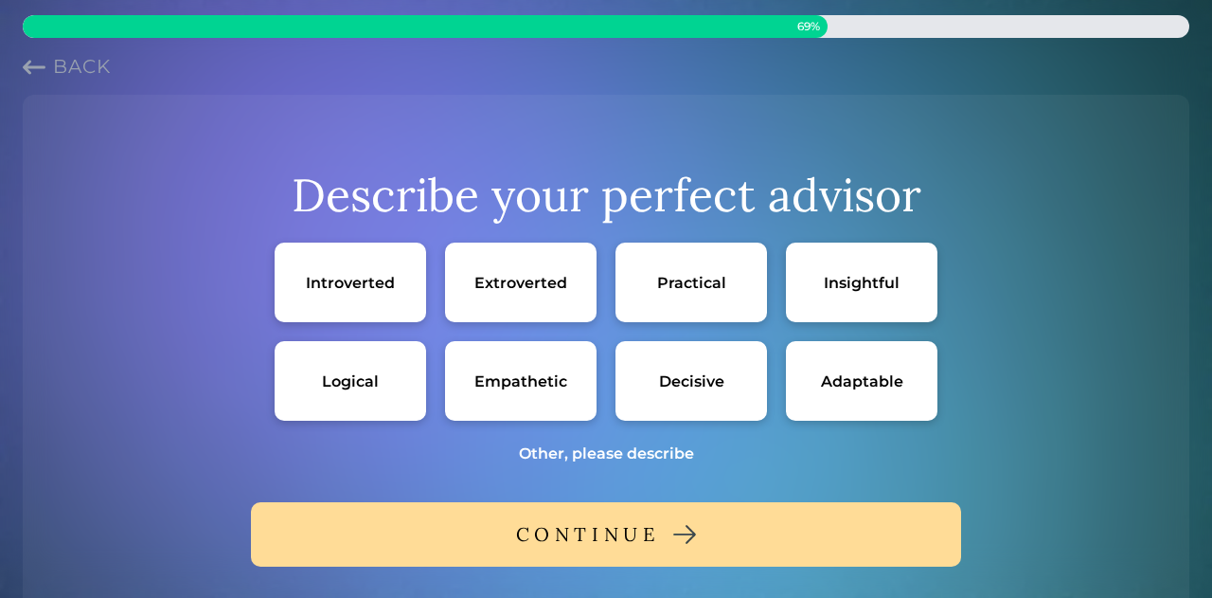
click at [680, 280] on div "Practical" at bounding box center [691, 283] width 69 height 20
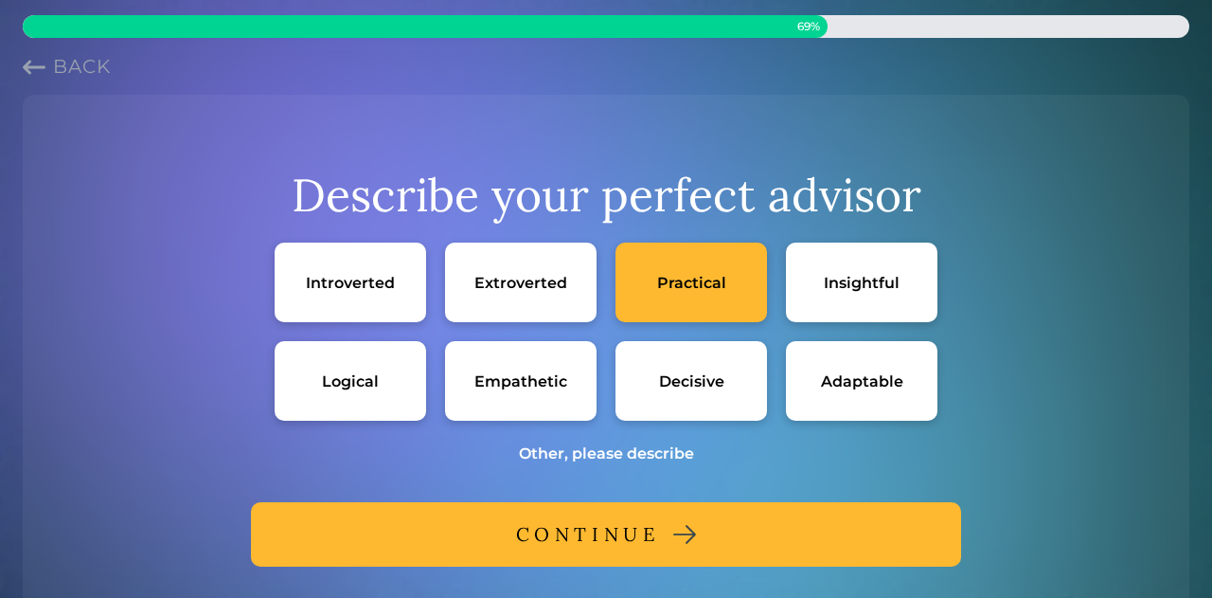
click at [519, 355] on div "Empathetic" at bounding box center [521, 381] width 152 height 80
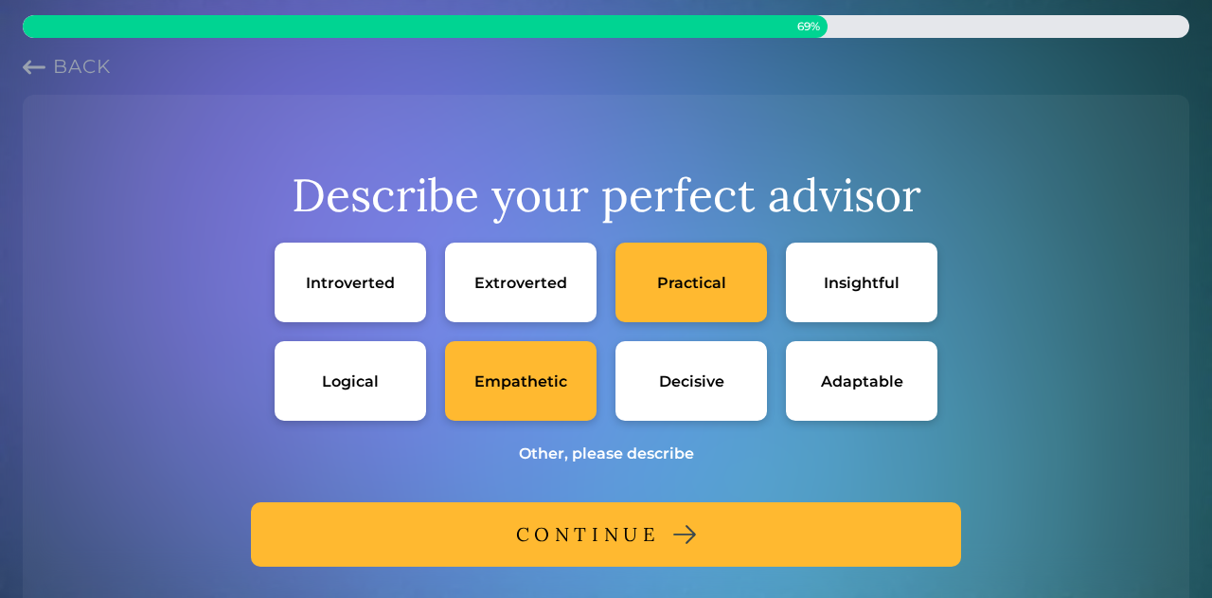
click at [488, 311] on div "Extroverted" at bounding box center [521, 282] width 152 height 80
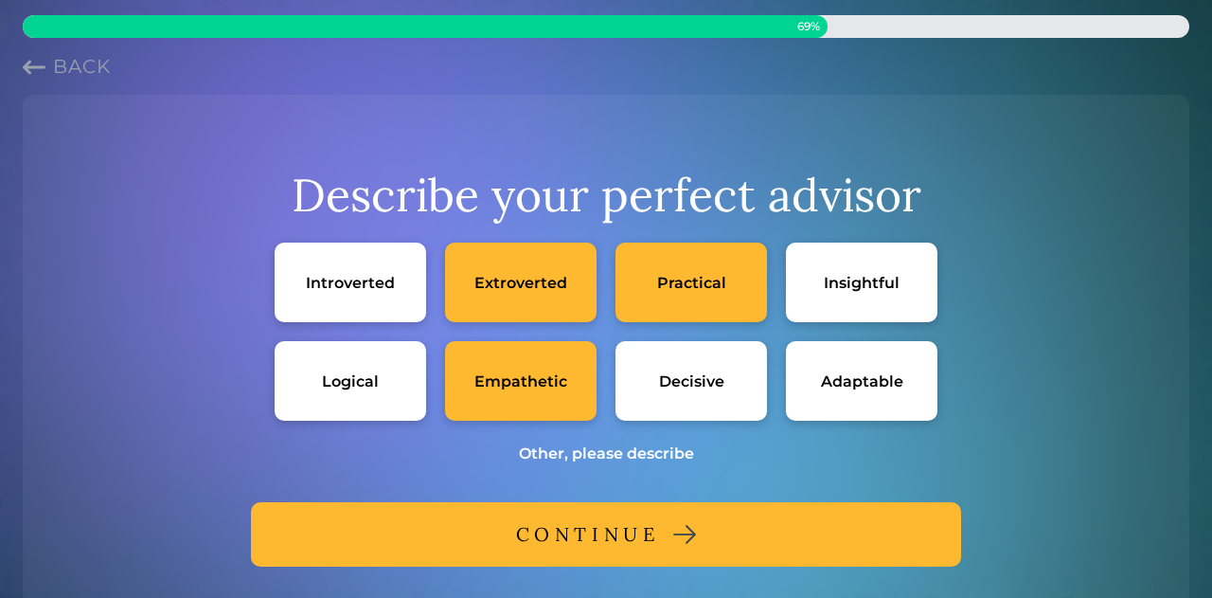
click at [604, 534] on div "CONTINUE" at bounding box center [588, 534] width 144 height 34
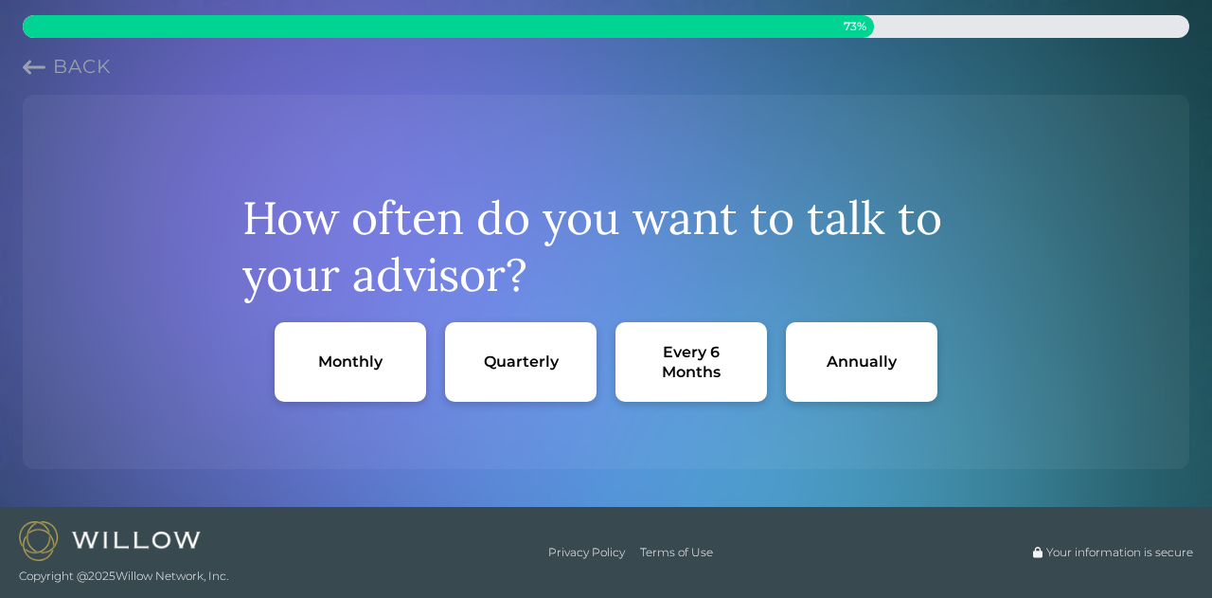
click at [368, 364] on div "Monthly" at bounding box center [350, 361] width 64 height 20
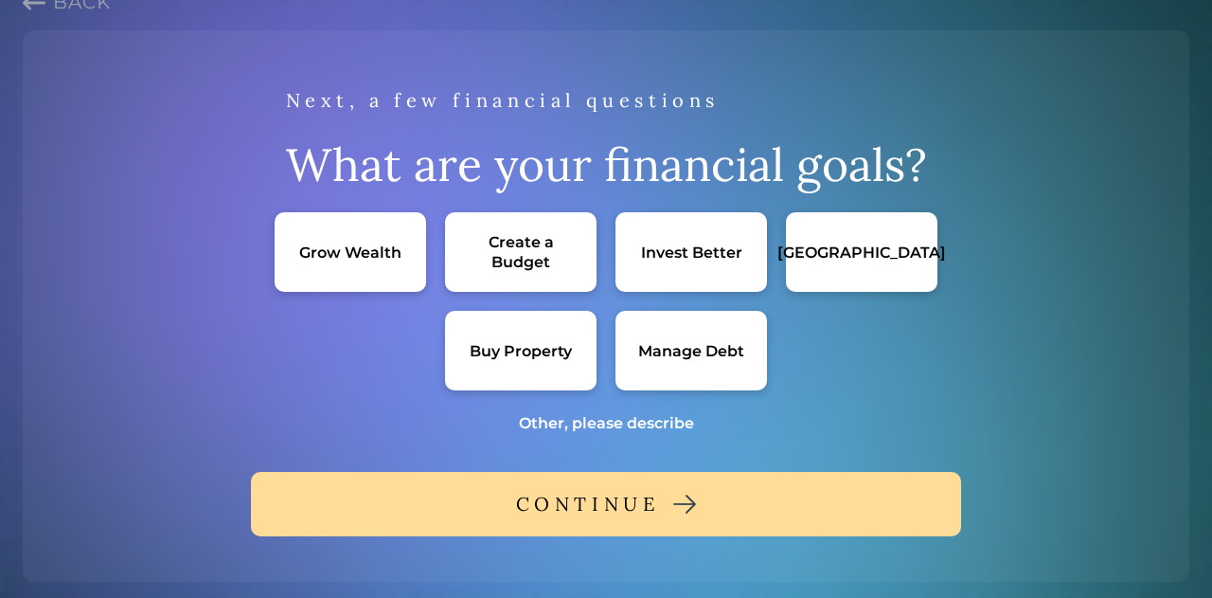
scroll to position [95, 0]
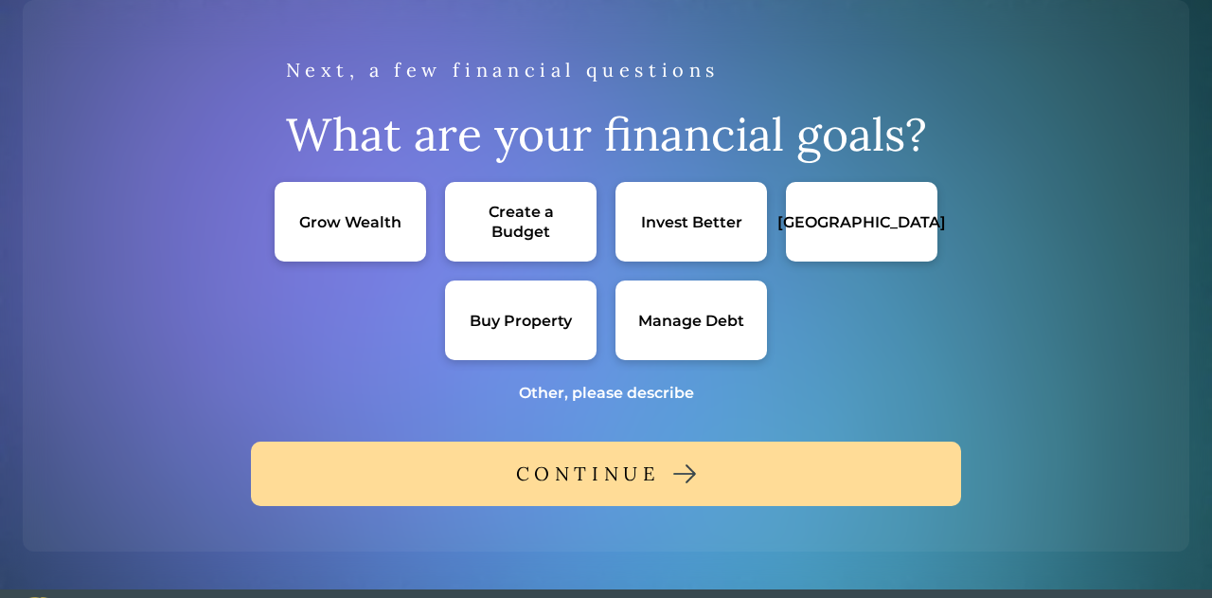
click at [629, 236] on div "Invest Better" at bounding box center [692, 222] width 152 height 80
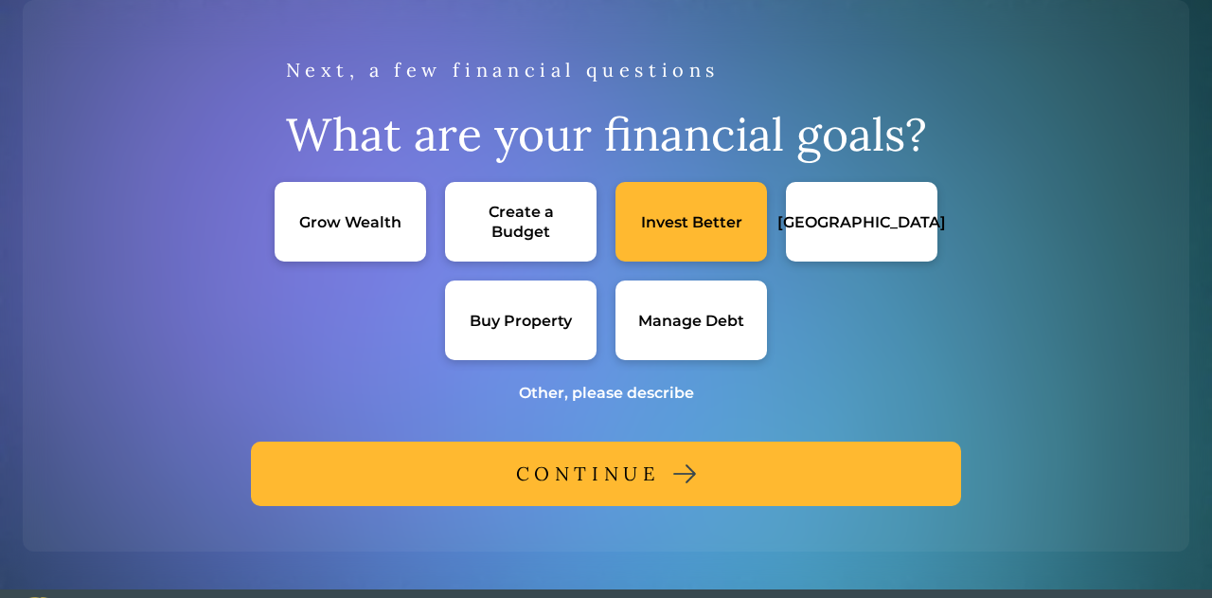
click at [610, 481] on div "CONTINUE" at bounding box center [588, 474] width 144 height 34
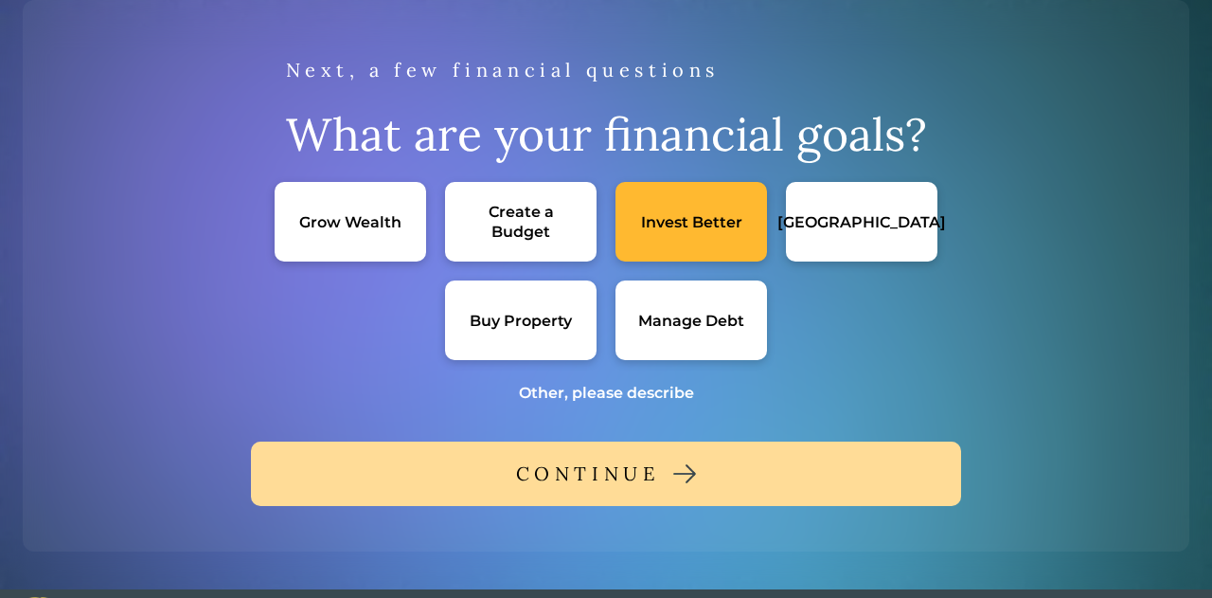
scroll to position [0, 0]
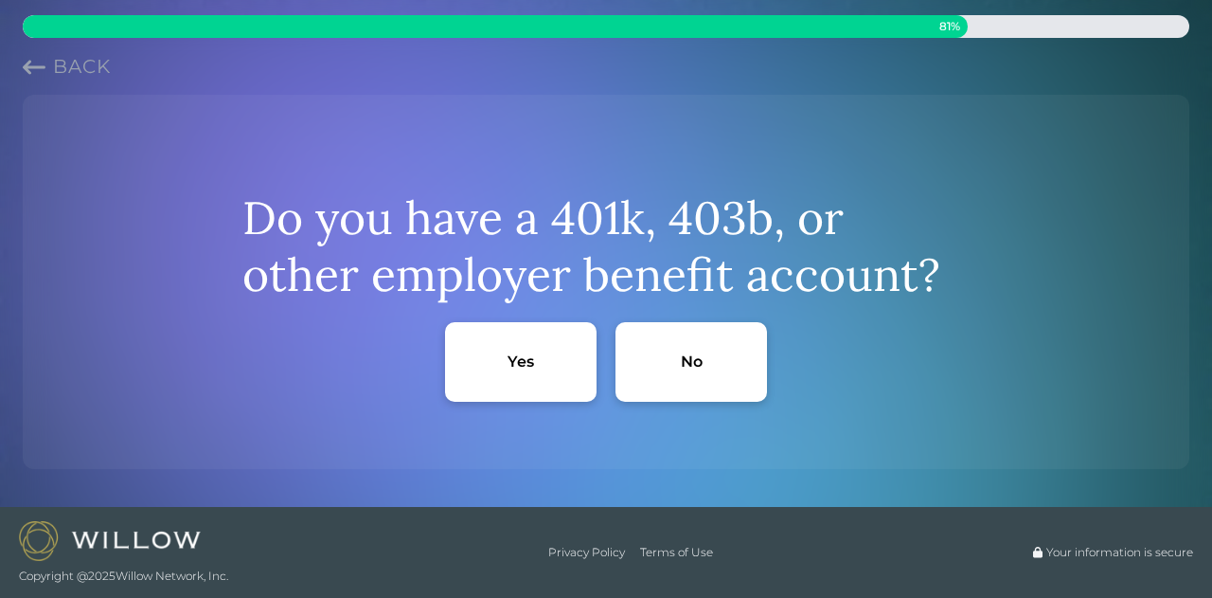
click at [542, 368] on div "Yes" at bounding box center [521, 362] width 152 height 80
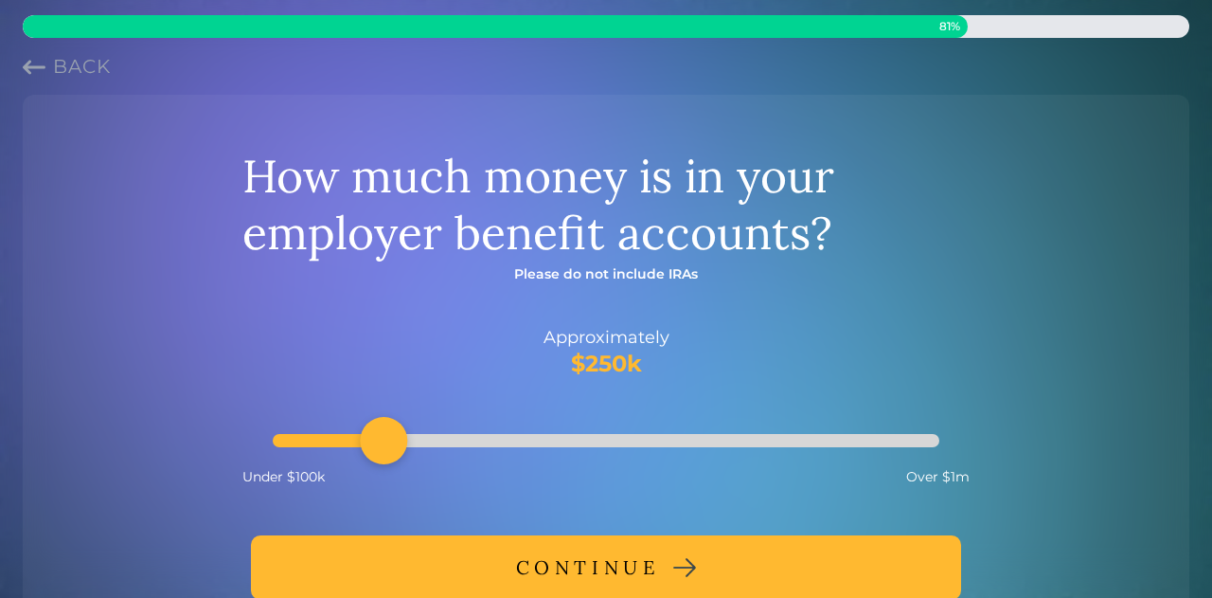
scroll to position [95, 0]
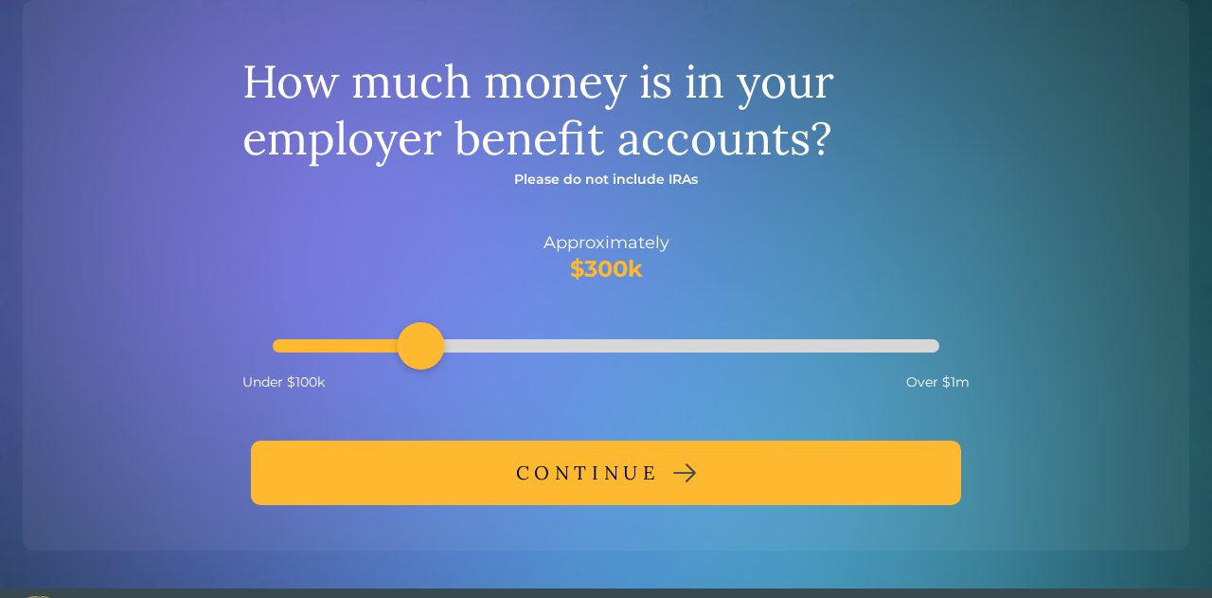
drag, startPoint x: 376, startPoint y: 348, endPoint x: 409, endPoint y: 348, distance: 33.2
click at [409, 348] on div "Accessibility label" at bounding box center [420, 345] width 47 height 47
drag, startPoint x: 409, startPoint y: 348, endPoint x: 350, endPoint y: 348, distance: 58.7
click at [350, 348] on div "Accessibility label" at bounding box center [346, 345] width 47 height 47
click at [582, 482] on div "CONTINUE" at bounding box center [588, 473] width 144 height 34
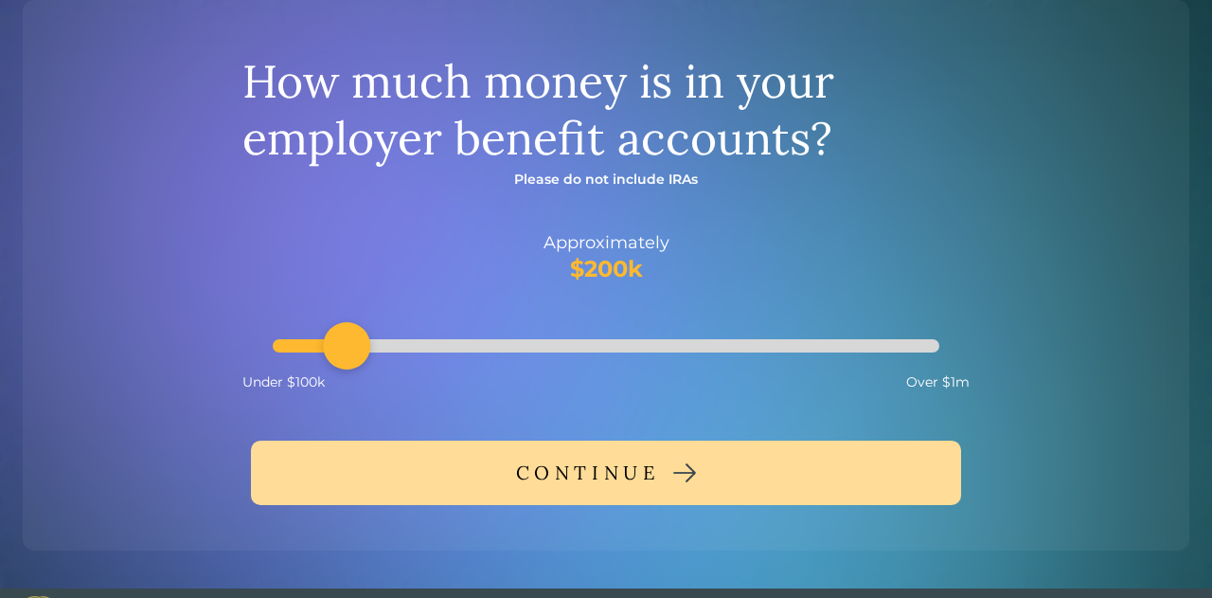
scroll to position [0, 0]
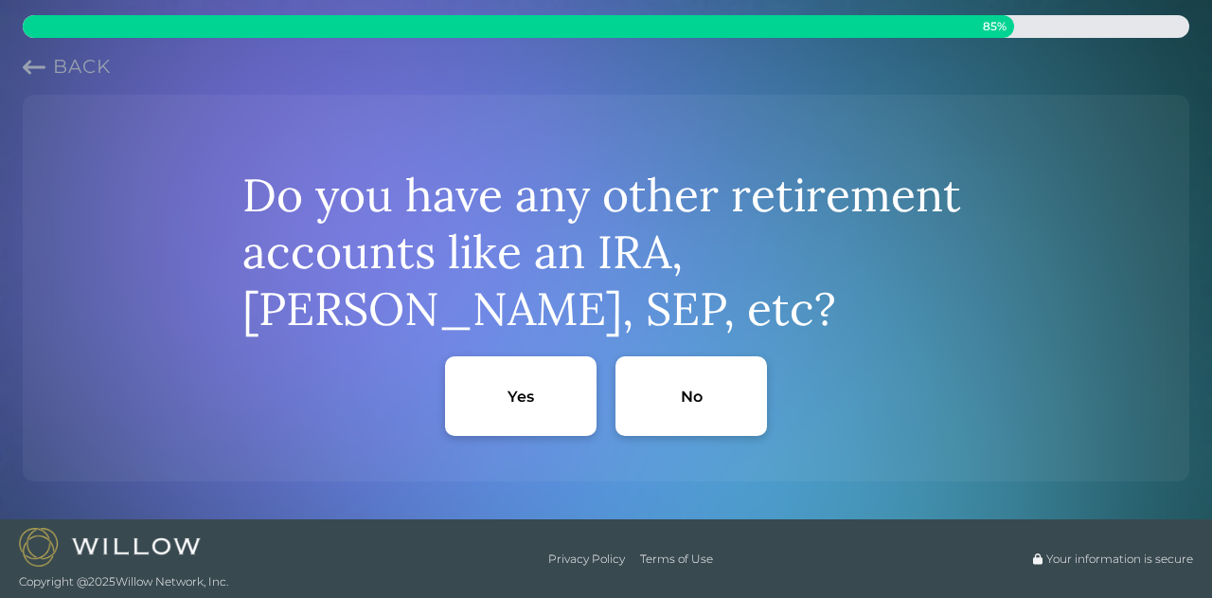
click at [523, 406] on div "Yes" at bounding box center [521, 396] width 152 height 80
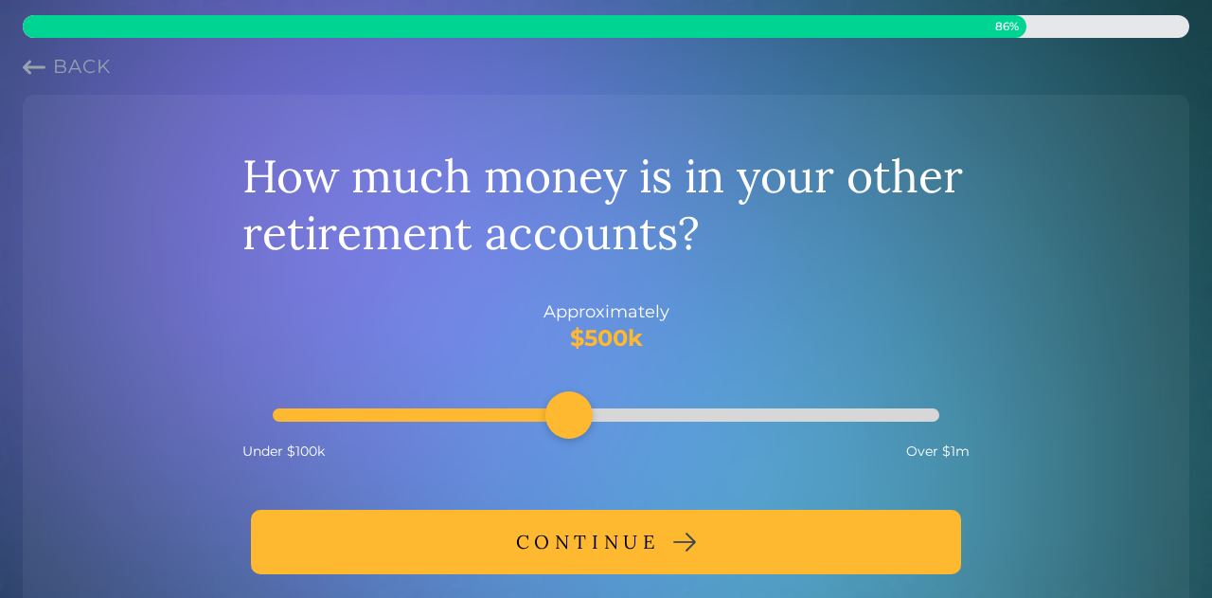
scroll to position [95, 0]
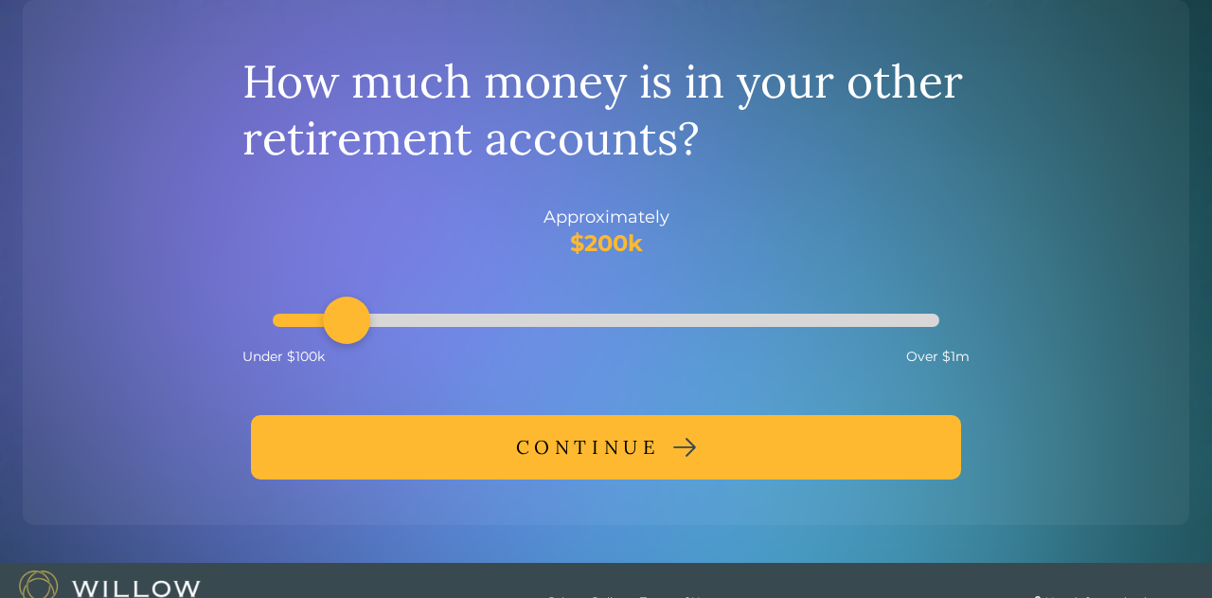
drag, startPoint x: 564, startPoint y: 327, endPoint x: 354, endPoint y: 321, distance: 209.4
click at [354, 321] on div "Accessibility label" at bounding box center [346, 319] width 47 height 47
click at [554, 437] on div "CONTINUE" at bounding box center [588, 447] width 144 height 34
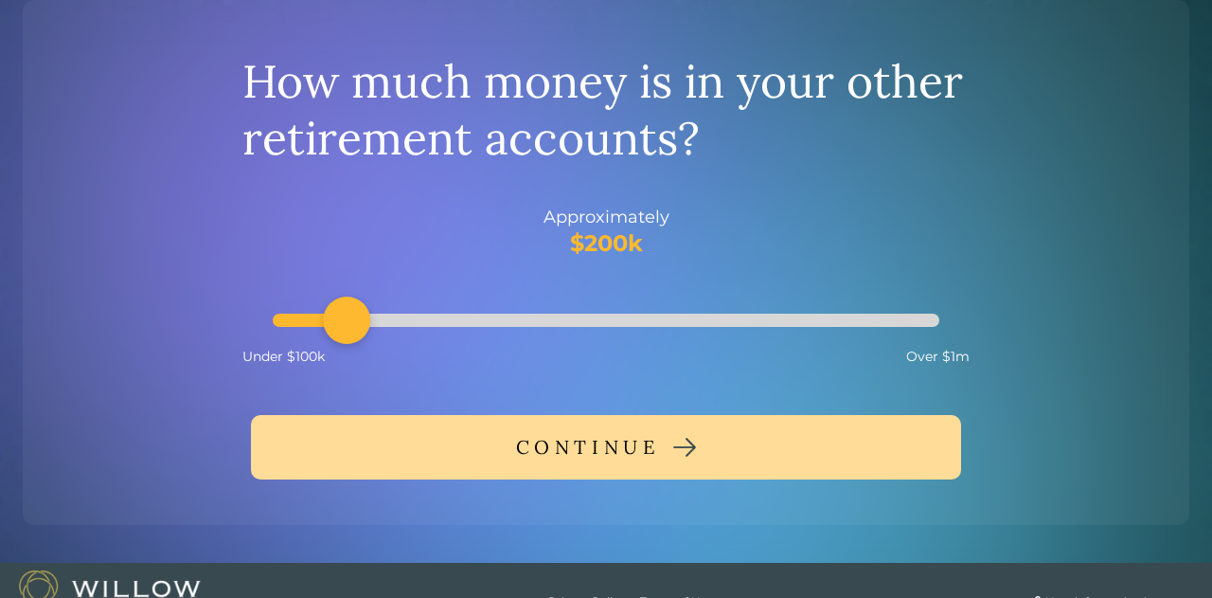
scroll to position [0, 0]
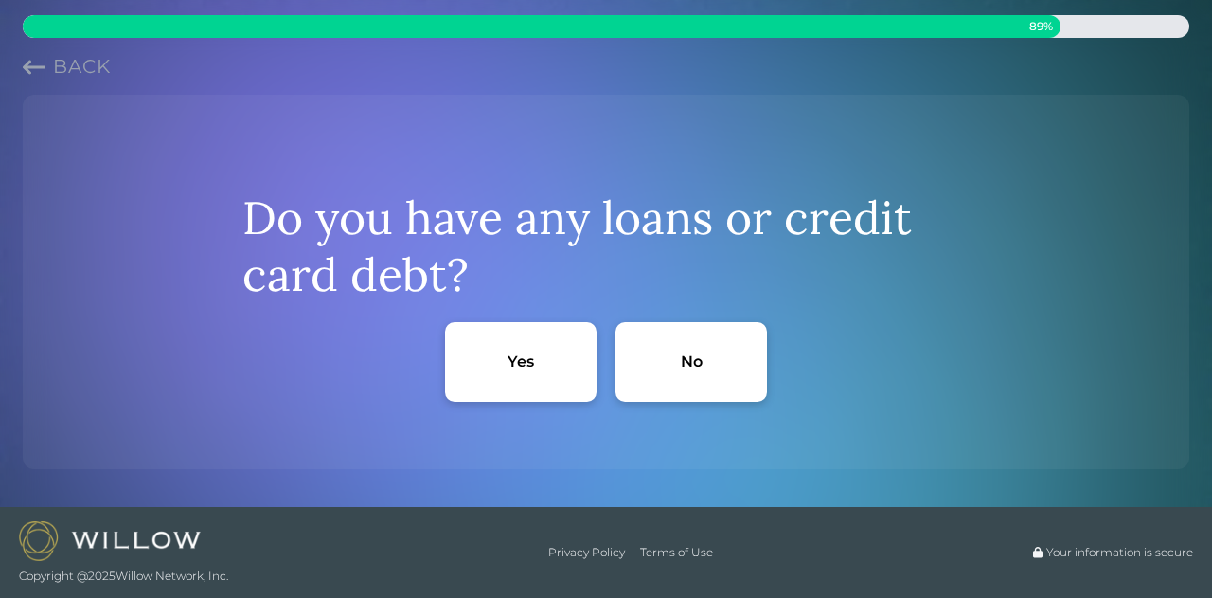
click at [697, 372] on div "No" at bounding box center [692, 362] width 152 height 80
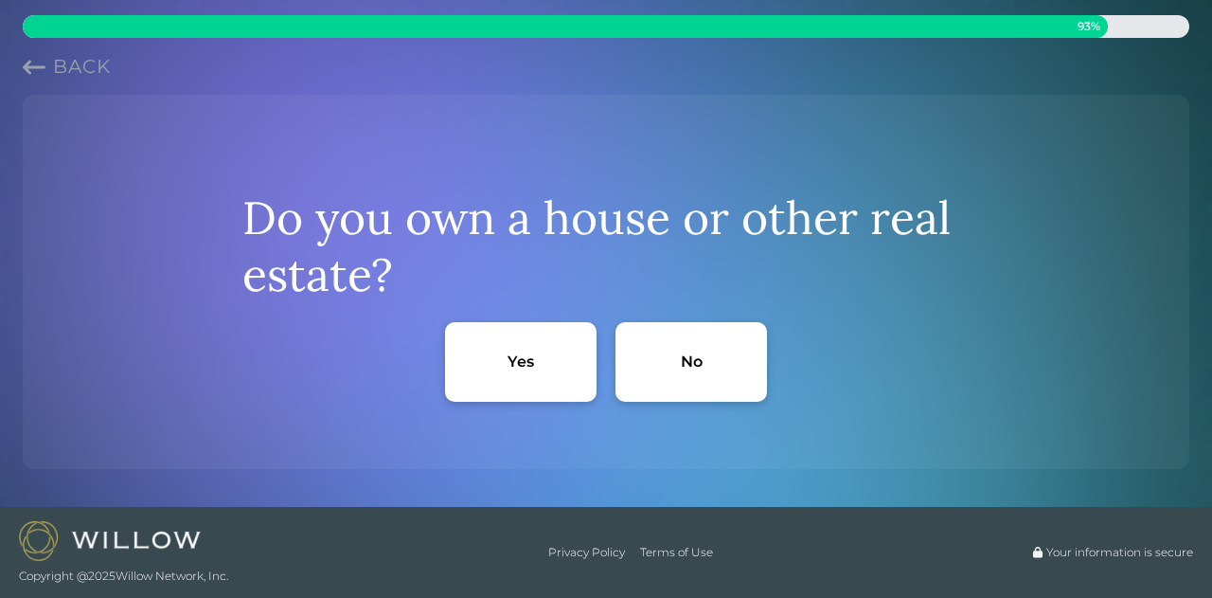
click at [513, 369] on div "Yes" at bounding box center [521, 361] width 27 height 20
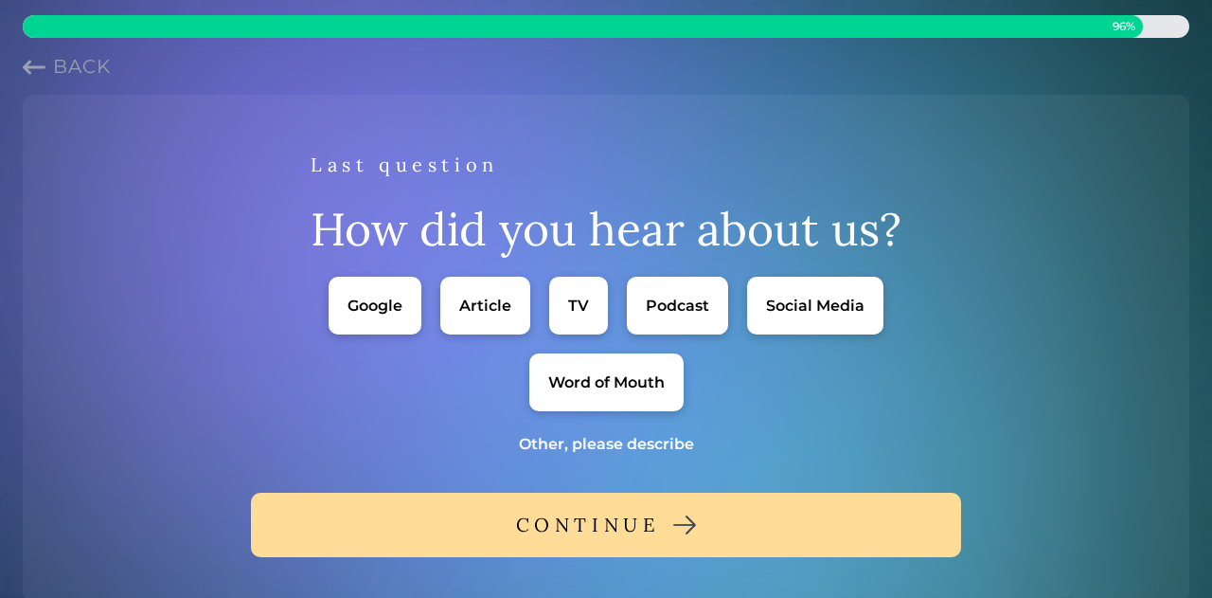
click at [634, 390] on div "Word of Mouth" at bounding box center [606, 382] width 117 height 20
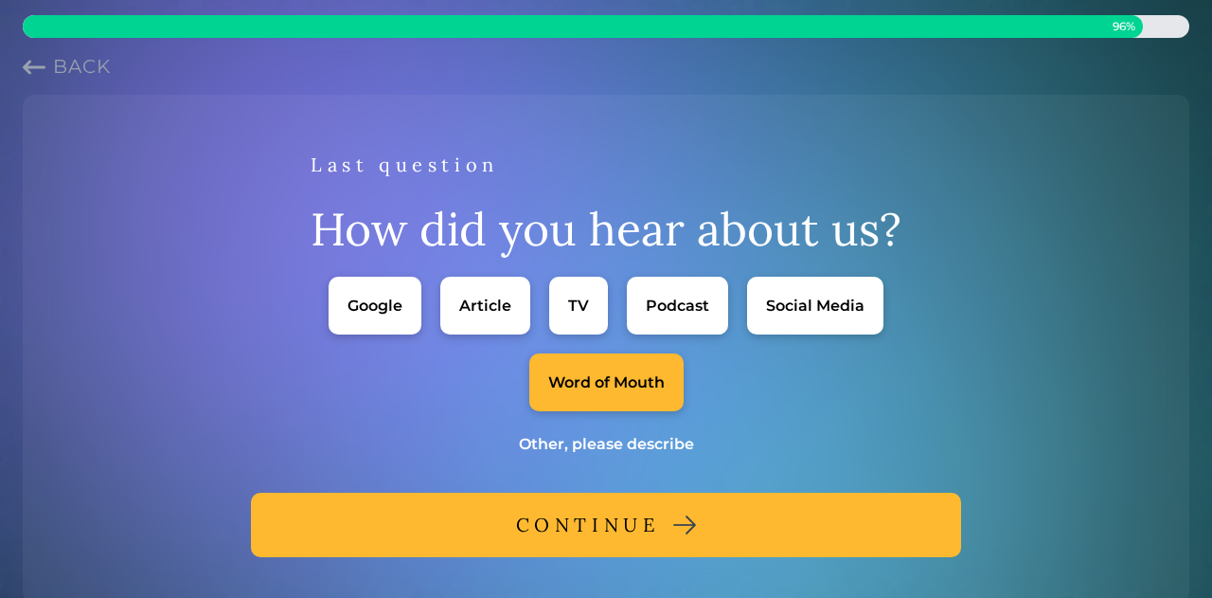
click at [711, 520] on button "CONTINUE" at bounding box center [606, 525] width 710 height 64
